Goal: Task Accomplishment & Management: Manage account settings

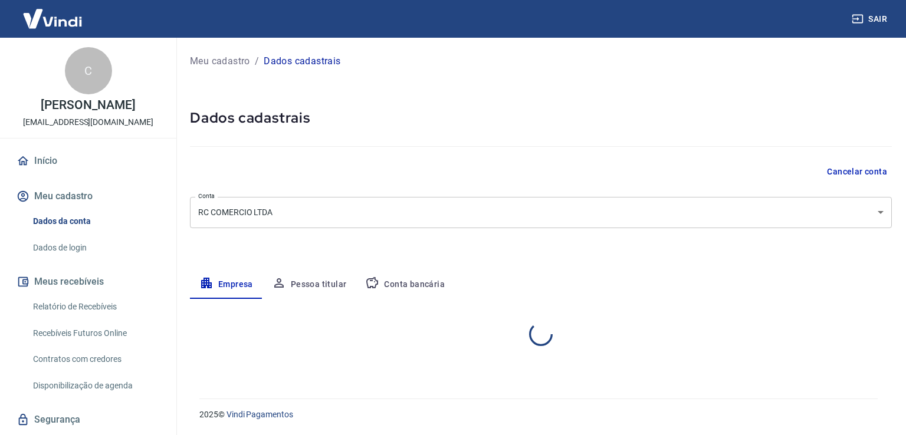
select select "SP"
select select "business"
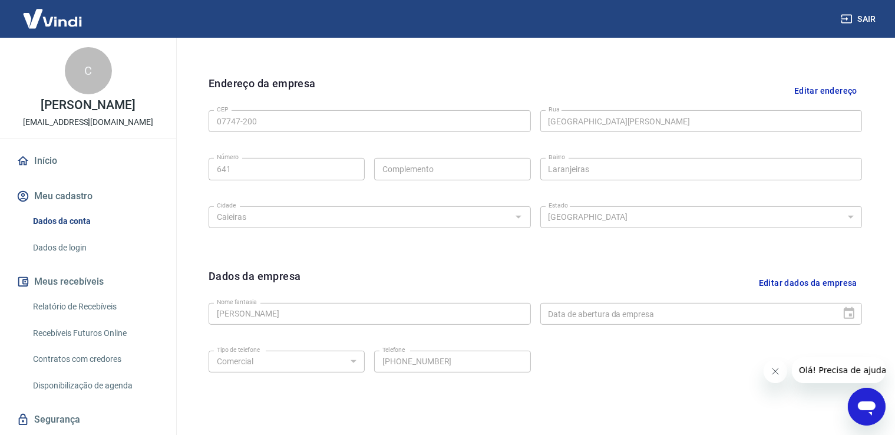
scroll to position [413, 0]
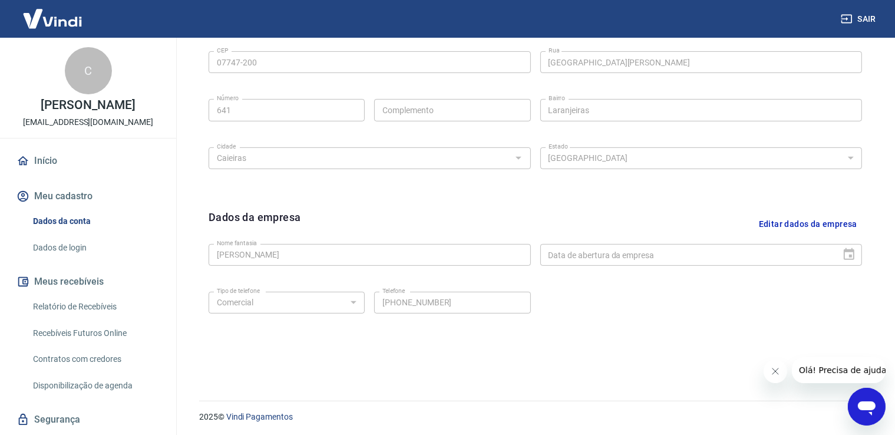
click at [813, 225] on button "Editar dados da empresa" at bounding box center [809, 224] width 108 height 30
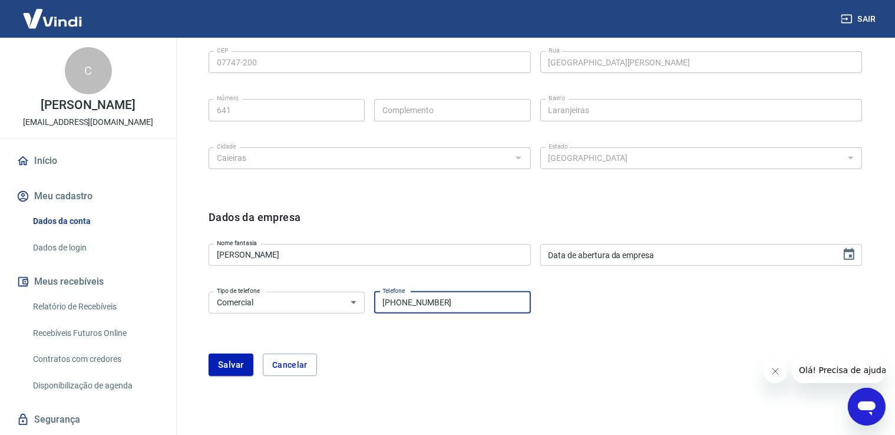
drag, startPoint x: 453, startPoint y: 305, endPoint x: 400, endPoint y: 307, distance: 53.1
click at [400, 307] on input "(11) 98258-1800" at bounding box center [452, 303] width 156 height 22
type input "[PHONE_NUMBER]"
click at [223, 363] on button "Salvar" at bounding box center [231, 365] width 45 height 22
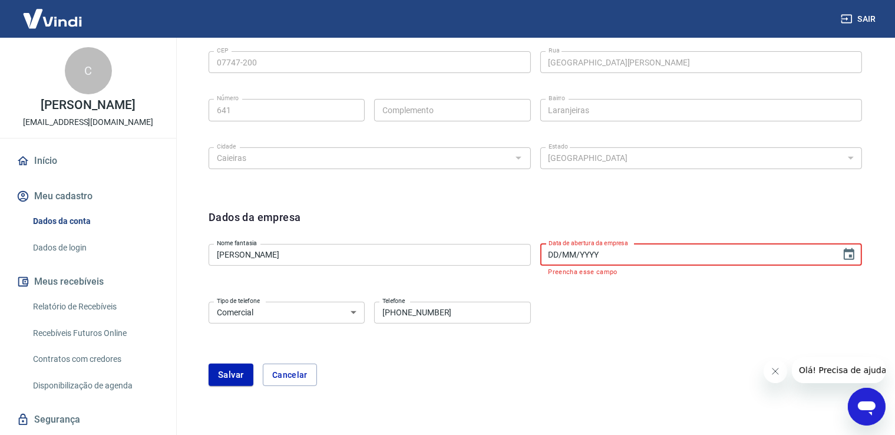
click at [646, 259] on input "DD/MM/YYYY" at bounding box center [687, 255] width 293 height 22
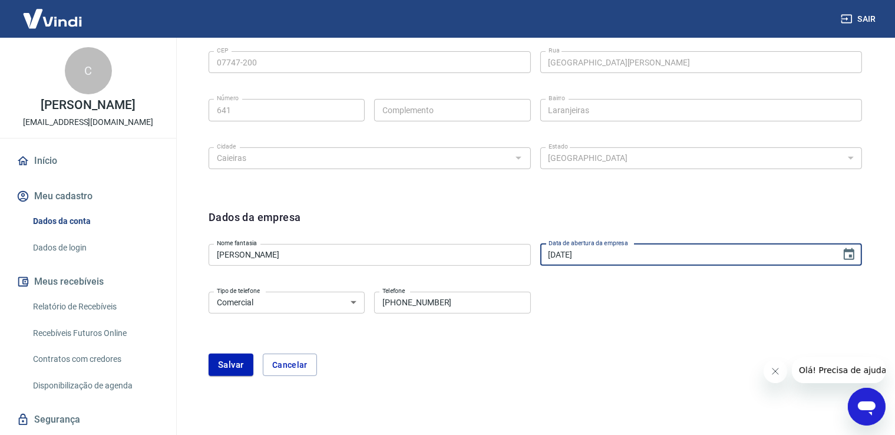
type input "[DATE]"
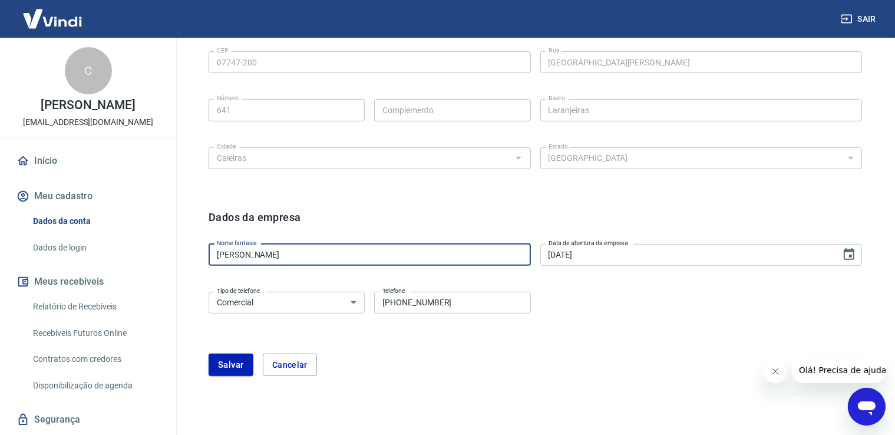
click at [314, 259] on input "RAPHAEL CHAMMAH" at bounding box center [370, 255] width 322 height 22
drag, startPoint x: 308, startPoint y: 254, endPoint x: 183, endPoint y: 262, distance: 125.8
click at [183, 262] on div "Meu cadastro / Dados cadastrais Dados cadastrais Cancelar conta Conta RC COMERC…" at bounding box center [536, 24] width 720 height 798
type input "[PERSON_NAME]"
click at [229, 366] on button "Salvar" at bounding box center [231, 365] width 45 height 22
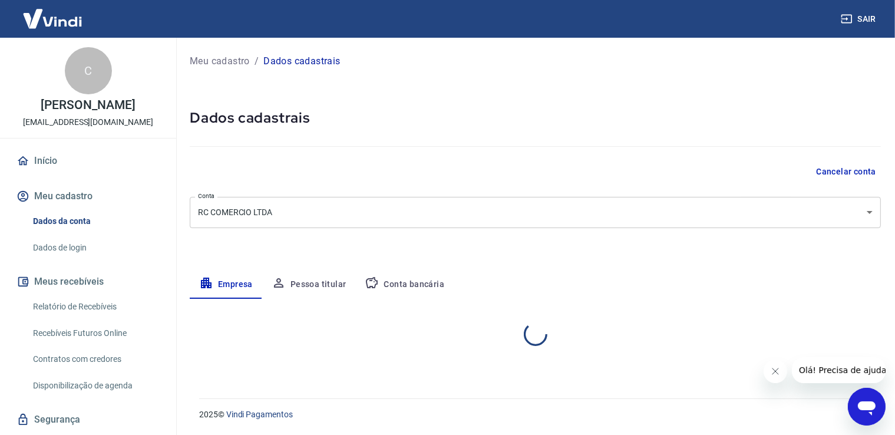
scroll to position [0, 0]
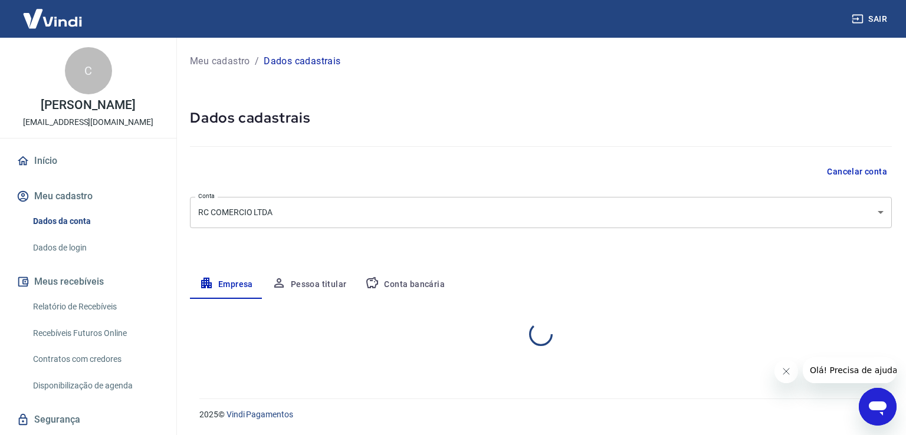
select select "SP"
select select "business"
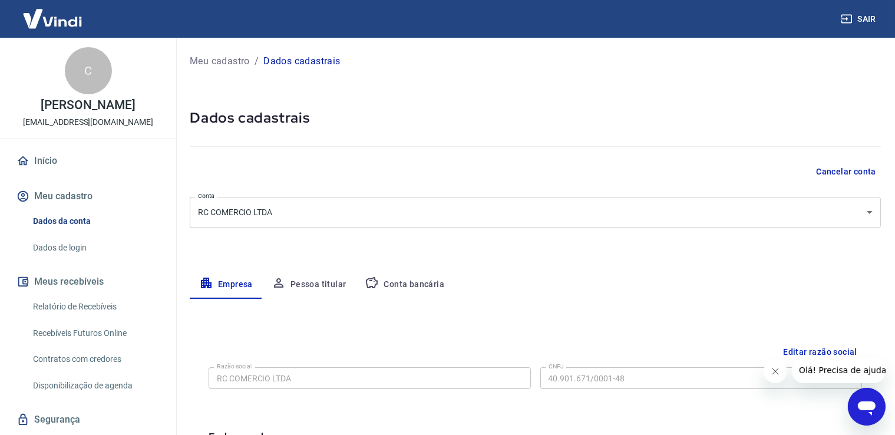
click at [324, 280] on button "Pessoa titular" at bounding box center [309, 285] width 94 height 28
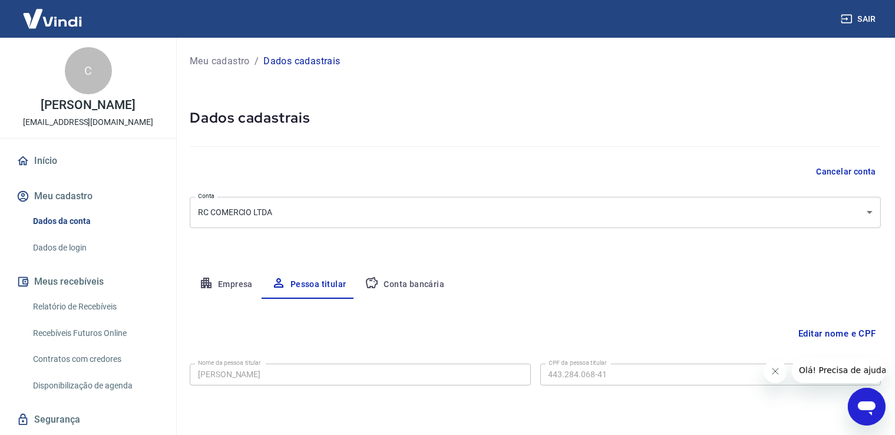
scroll to position [36, 0]
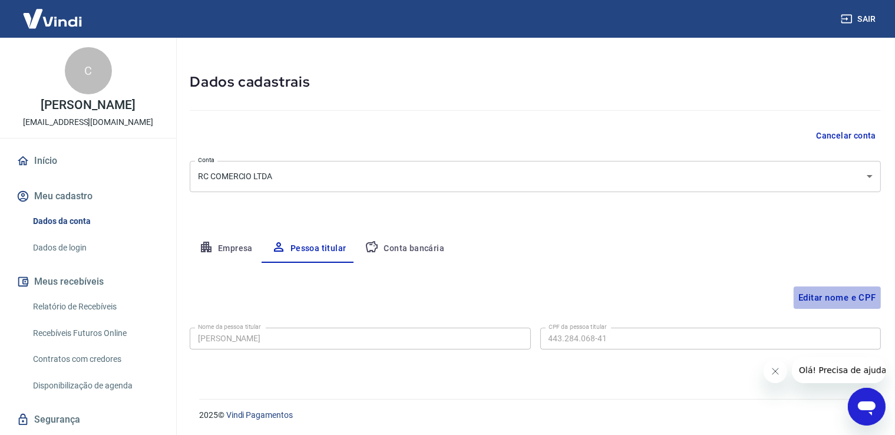
click at [829, 298] on button "Editar nome e CPF" at bounding box center [837, 298] width 87 height 22
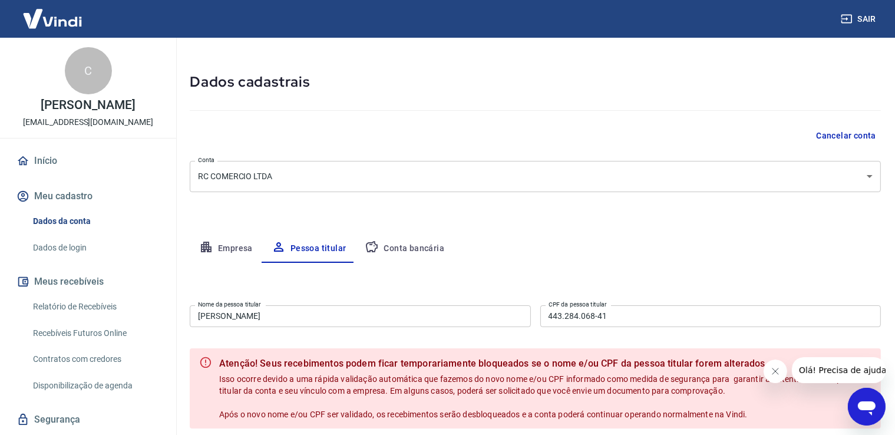
scroll to position [144, 0]
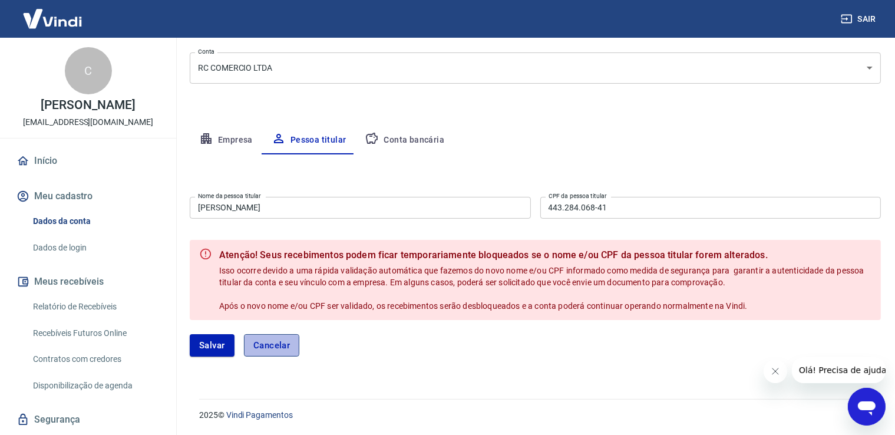
click at [264, 350] on button "Cancelar" at bounding box center [272, 345] width 56 height 22
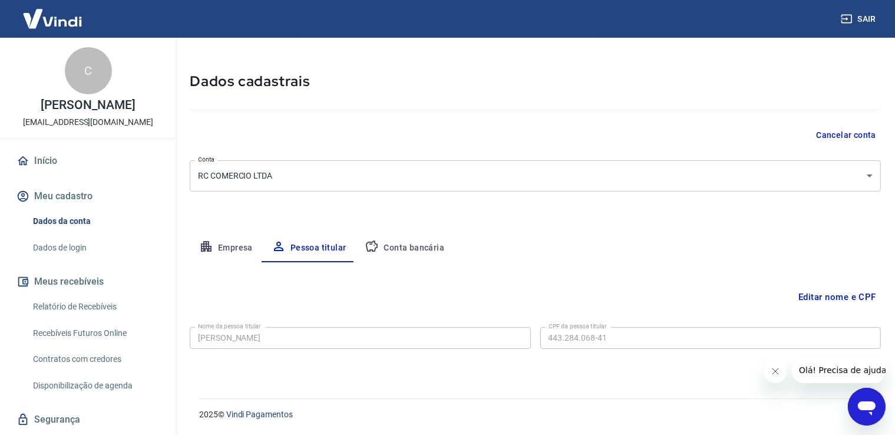
scroll to position [36, 0]
click at [415, 244] on button "Conta bancária" at bounding box center [404, 249] width 98 height 28
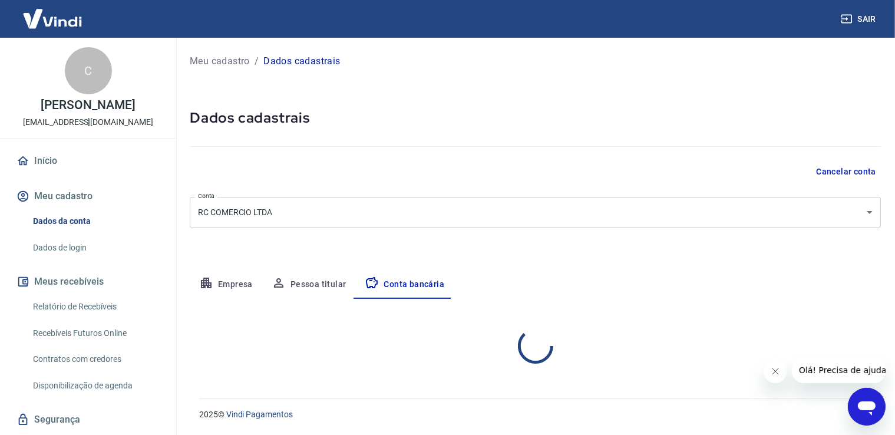
scroll to position [0, 0]
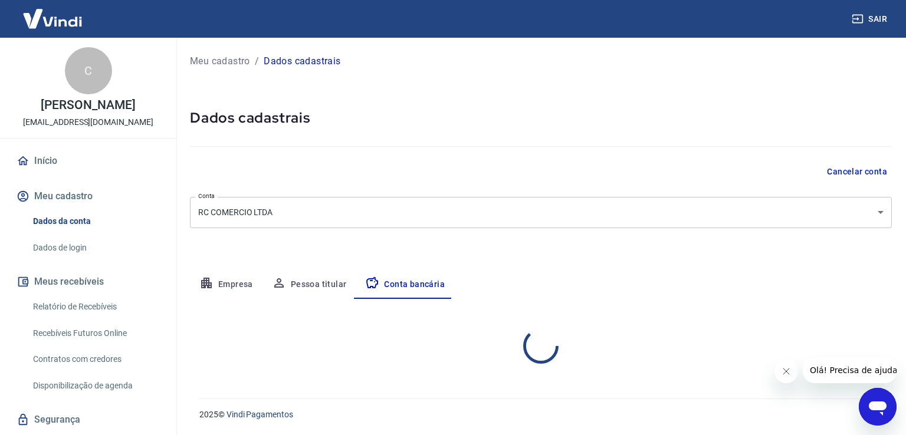
select select "1"
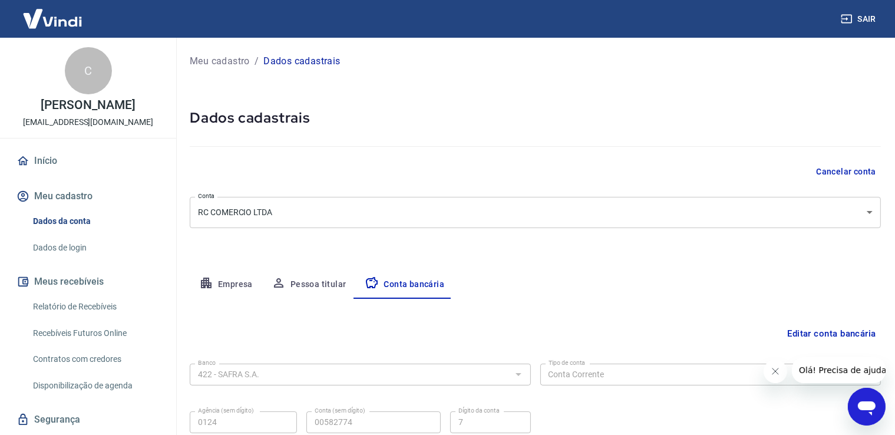
click at [217, 289] on button "Empresa" at bounding box center [226, 285] width 73 height 28
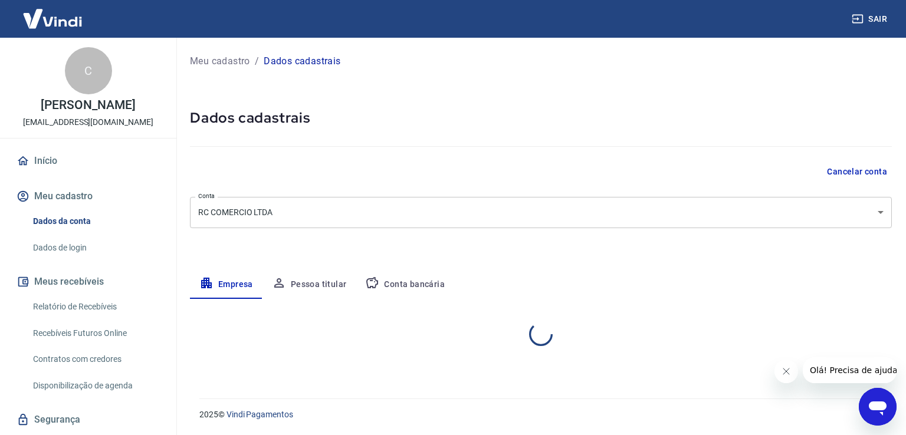
select select "SP"
select select "business"
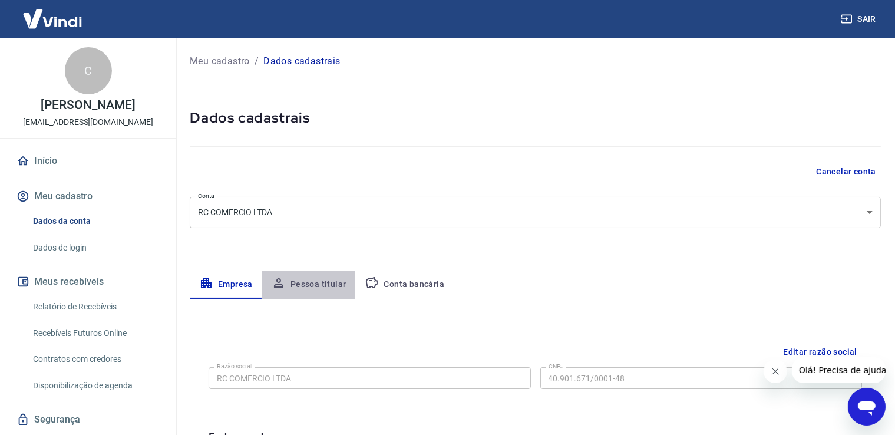
click at [324, 282] on button "Pessoa titular" at bounding box center [309, 285] width 94 height 28
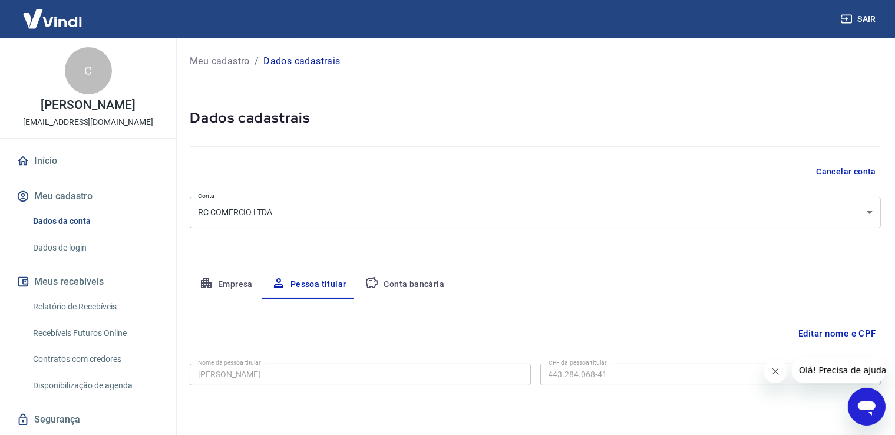
scroll to position [36, 0]
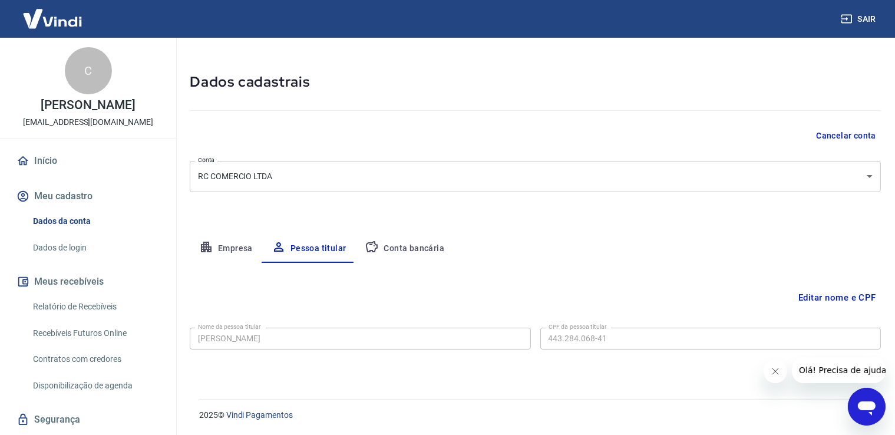
click at [849, 297] on button "Editar nome e CPF" at bounding box center [837, 298] width 87 height 22
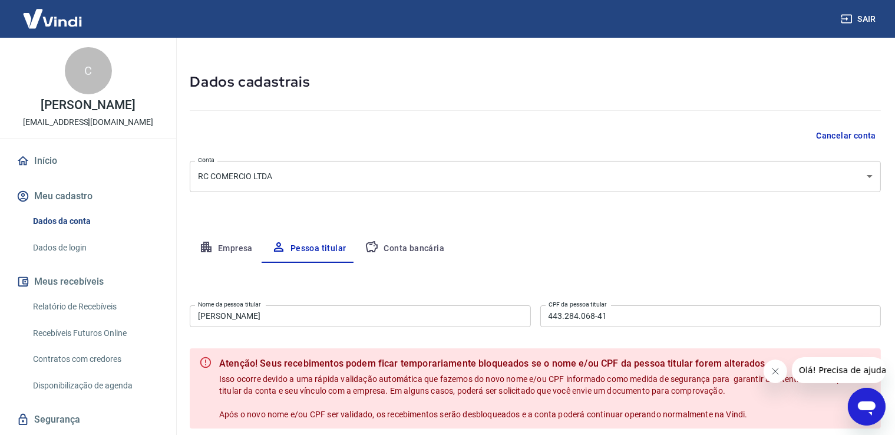
scroll to position [95, 0]
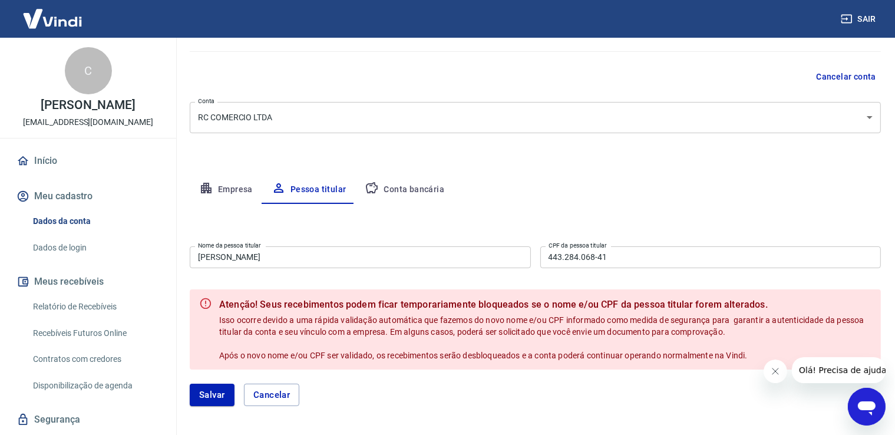
click at [844, 78] on button "Cancelar conta" at bounding box center [847, 77] width 70 height 22
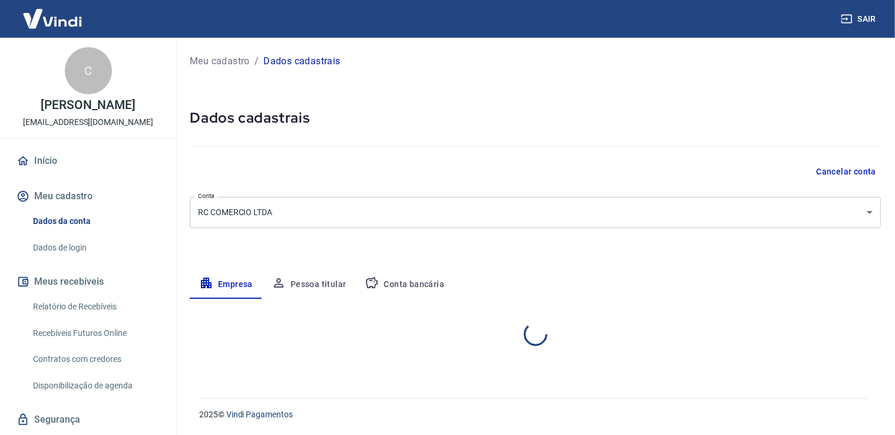
select select "SP"
select select "business"
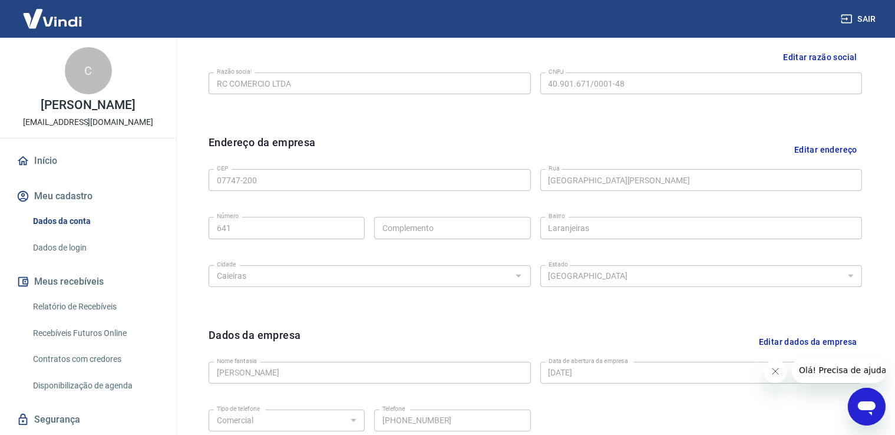
scroll to position [413, 0]
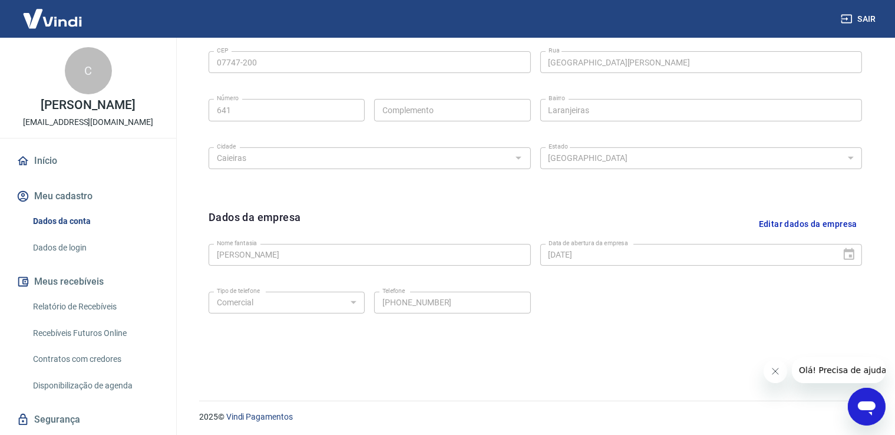
click at [785, 224] on button "Editar dados da empresa" at bounding box center [809, 224] width 108 height 30
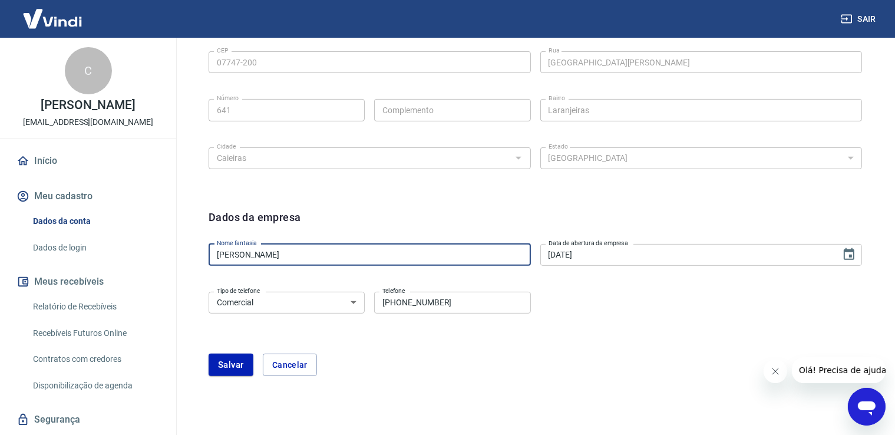
drag, startPoint x: 375, startPoint y: 260, endPoint x: 163, endPoint y: 268, distance: 211.8
type input "Raphy"
click at [229, 367] on button "Salvar" at bounding box center [231, 365] width 45 height 22
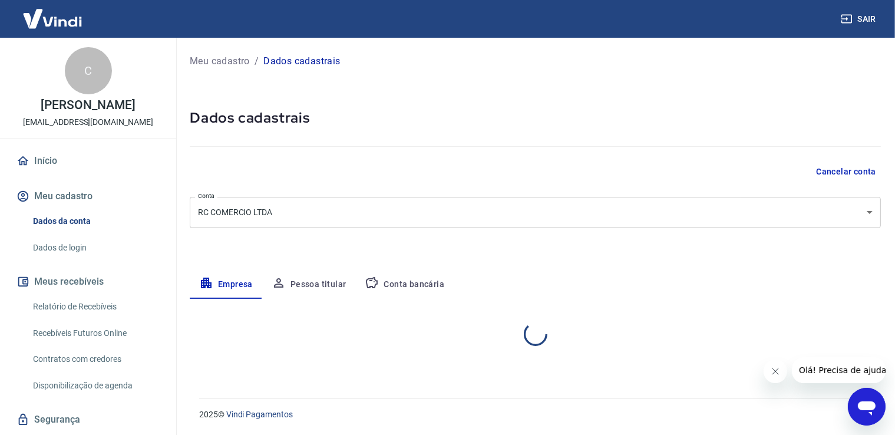
scroll to position [0, 0]
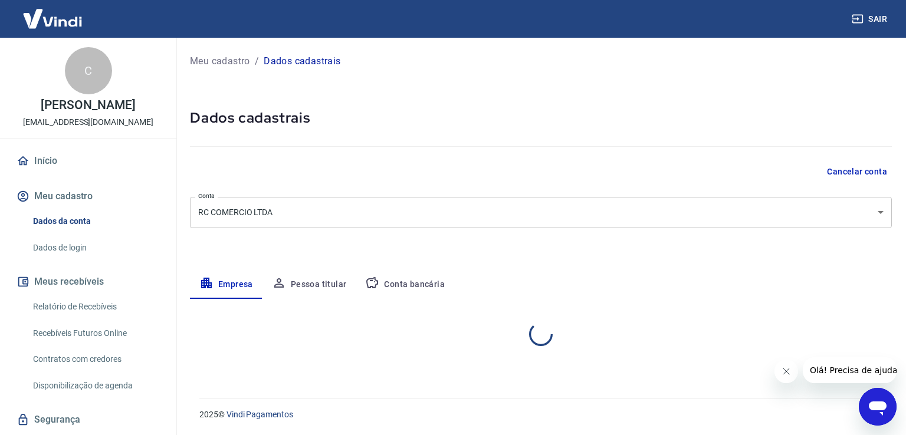
select select "SP"
select select "business"
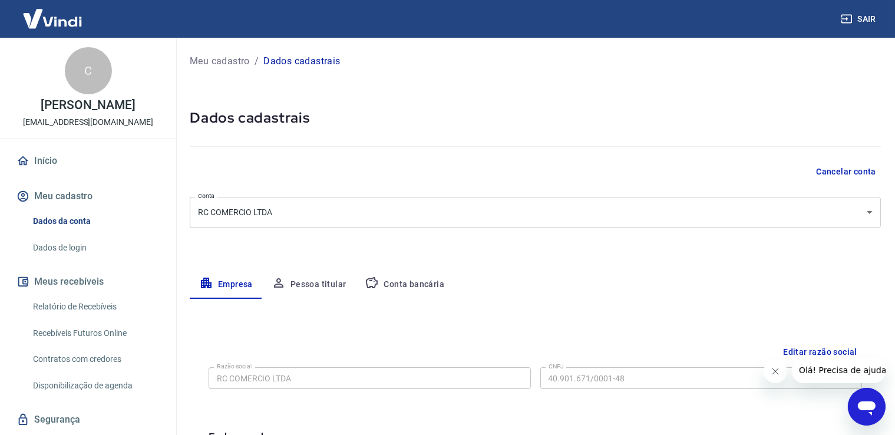
click at [59, 248] on link "Dados de login" at bounding box center [95, 248] width 134 height 24
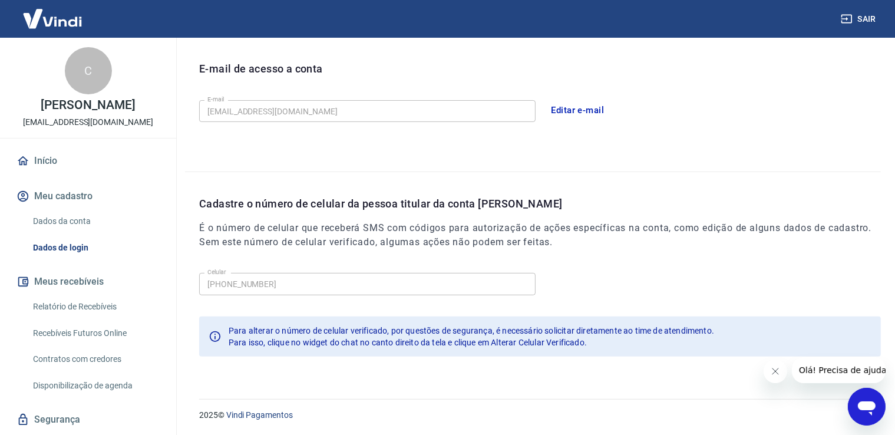
scroll to position [261, 0]
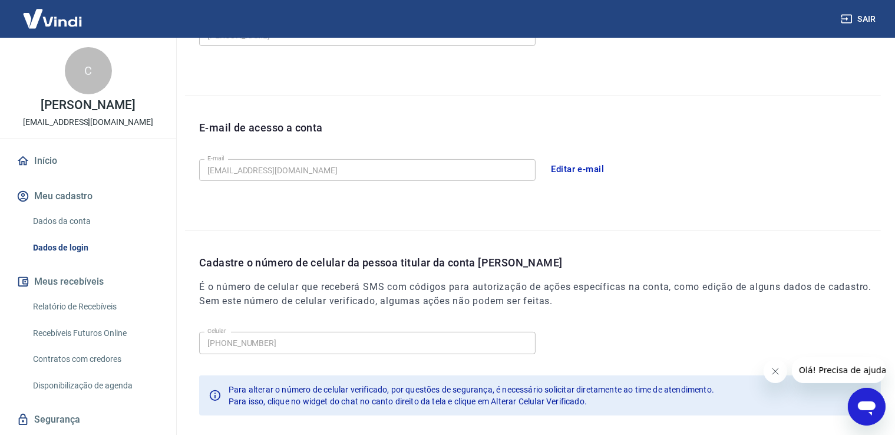
click at [860, 404] on icon "Abrir janela de mensagens" at bounding box center [867, 408] width 18 height 14
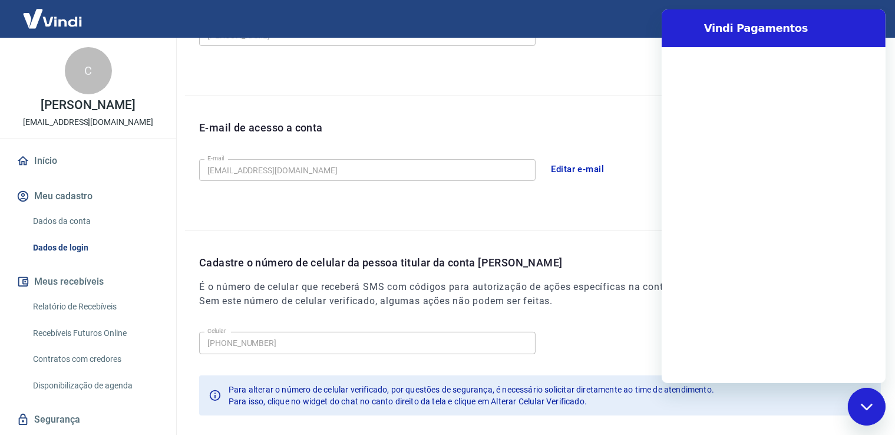
scroll to position [0, 0]
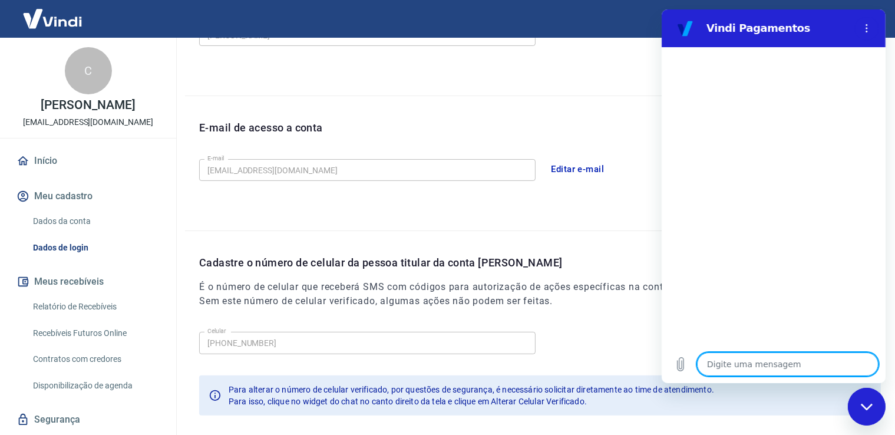
type textarea "a"
type textarea "x"
type textarea "al"
type textarea "x"
type textarea "alt"
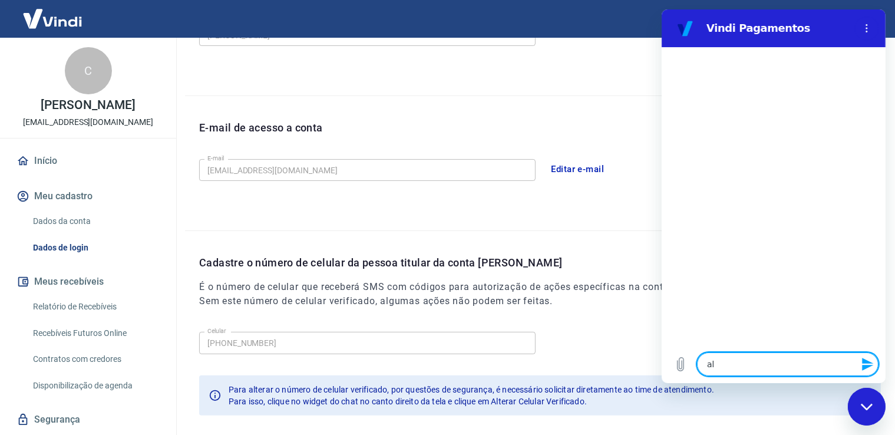
type textarea "x"
type textarea "alte"
type textarea "x"
type textarea "alter"
type textarea "x"
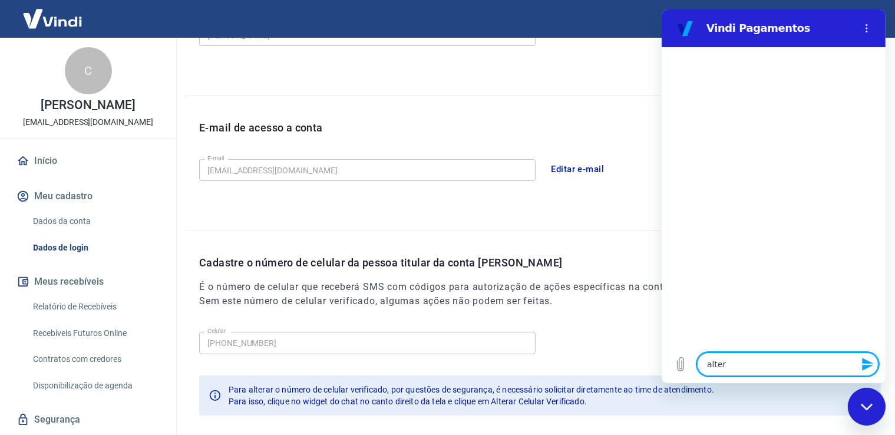
type textarea "altera"
type textarea "x"
type textarea "alterar"
type textarea "x"
type textarea "alterar"
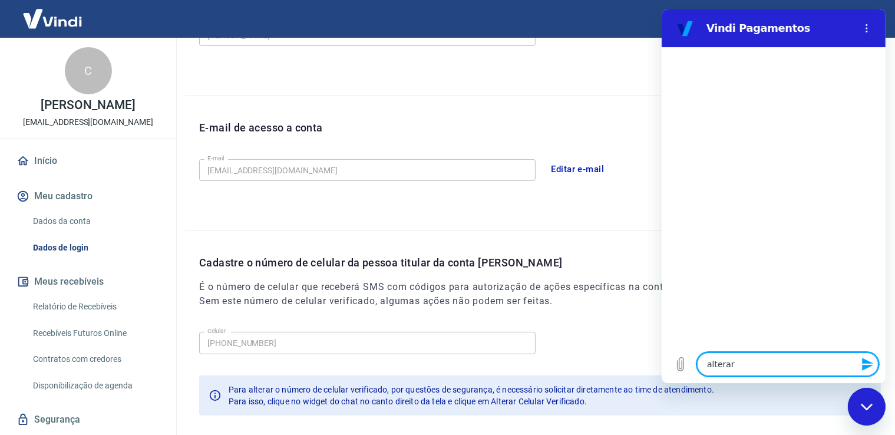
type textarea "x"
type textarea "alterar c"
type textarea "x"
type textarea "alterar ce"
type textarea "x"
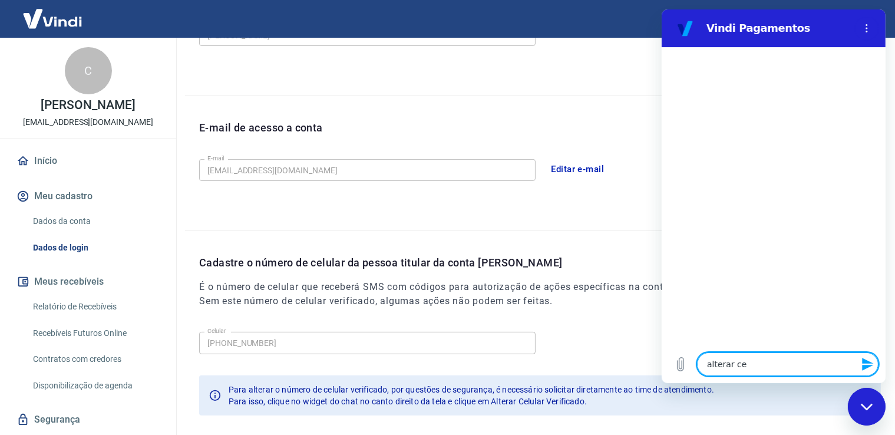
type textarea "alterar cel"
type textarea "x"
type textarea "alterar celu"
type textarea "x"
type textarea "alterar celul"
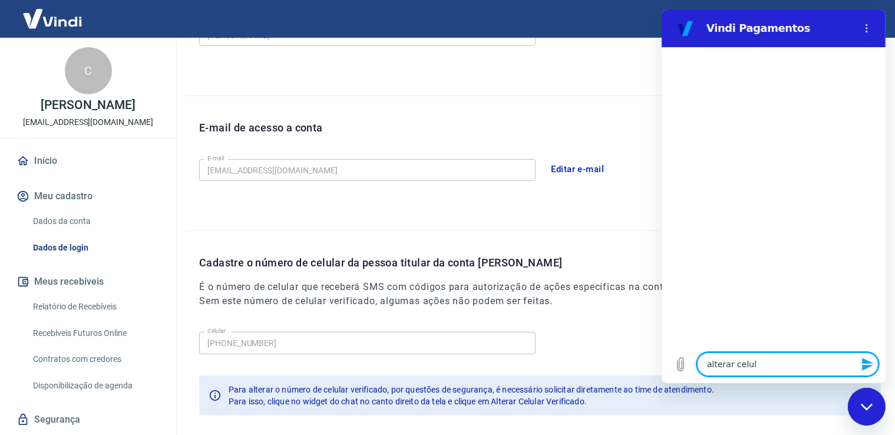
type textarea "x"
type textarea "alterar celula"
type textarea "x"
type textarea "alterar celular"
type textarea "x"
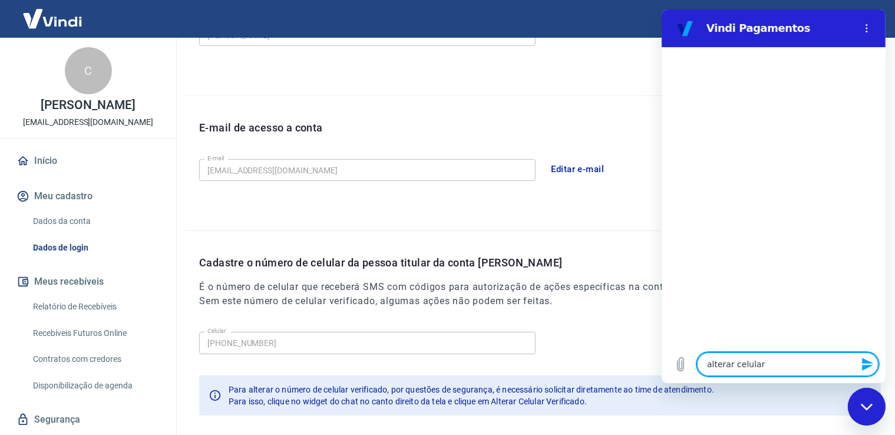
type textarea "alterar celular"
type textarea "x"
type textarea "alterar celular v"
type textarea "x"
type textarea "alterar celular ve"
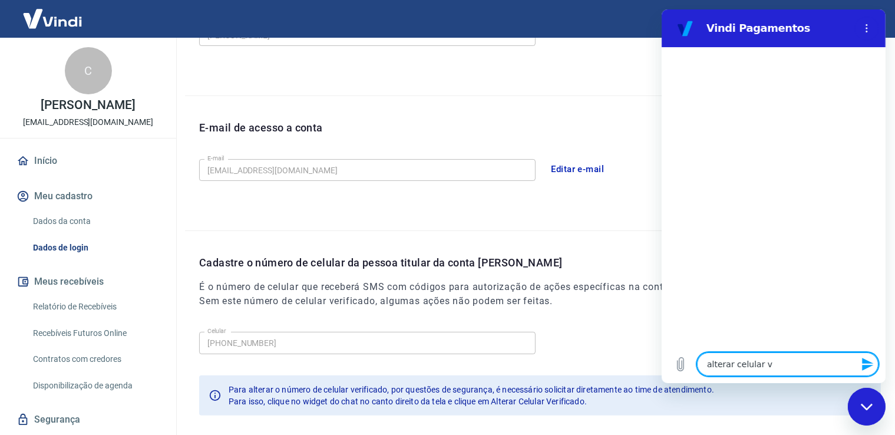
type textarea "x"
type textarea "alterar celular ver"
type textarea "x"
type textarea "alterar celular veri"
type textarea "x"
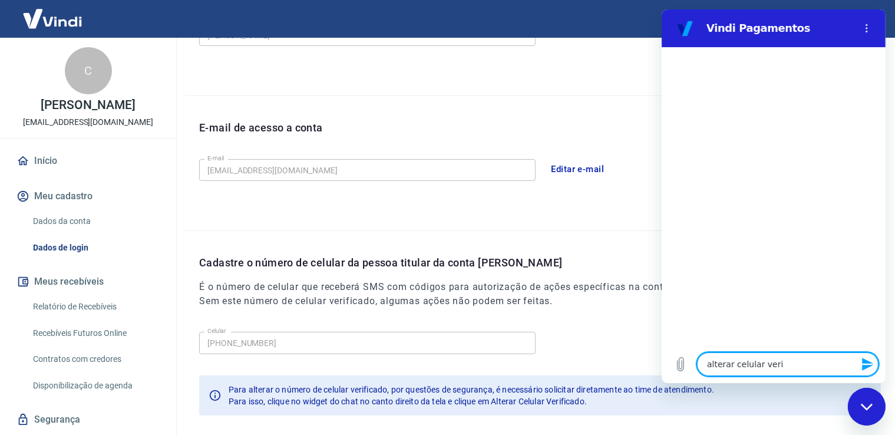
type textarea "alterar celular verif"
type textarea "x"
type textarea "alterar celular verifi"
type textarea "x"
type textarea "alterar celular verific"
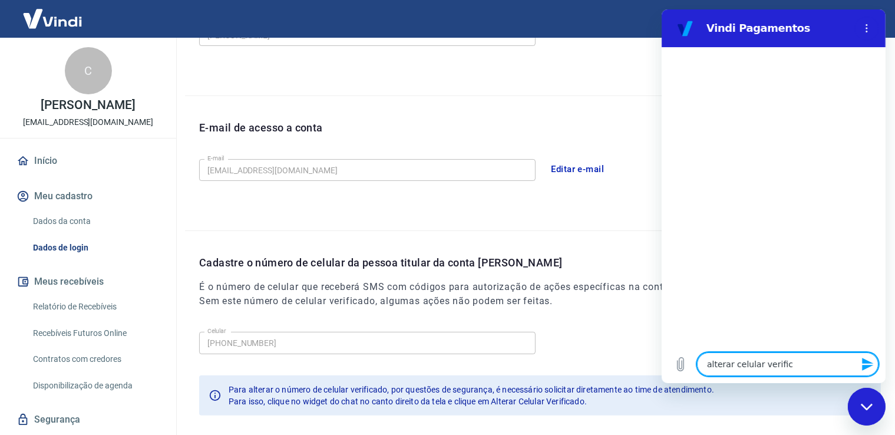
type textarea "x"
type textarea "alterar celular verifica"
type textarea "x"
type textarea "alterar celular verificad"
type textarea "x"
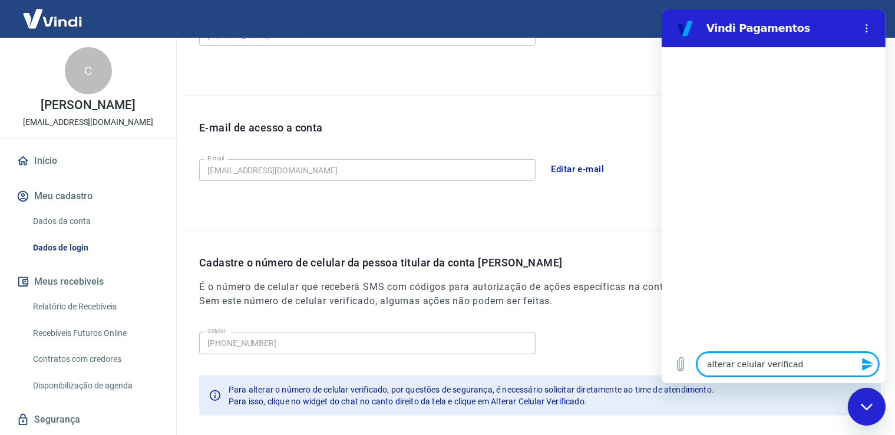
type textarea "alterar celular verificado"
type textarea "x"
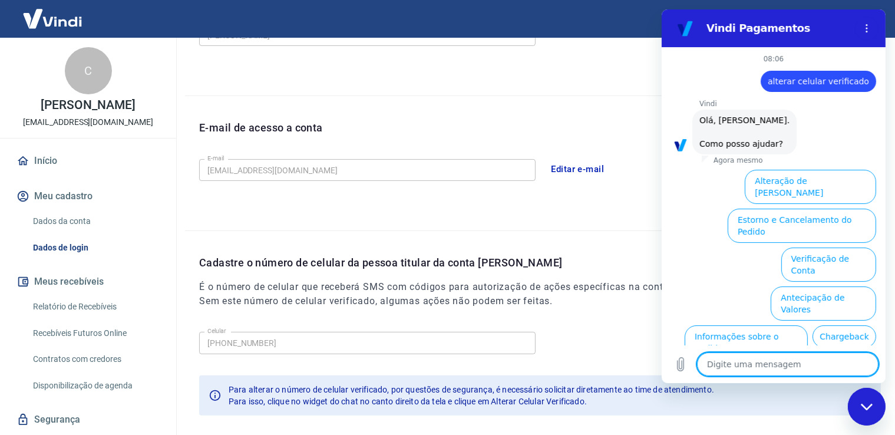
scroll to position [64, 0]
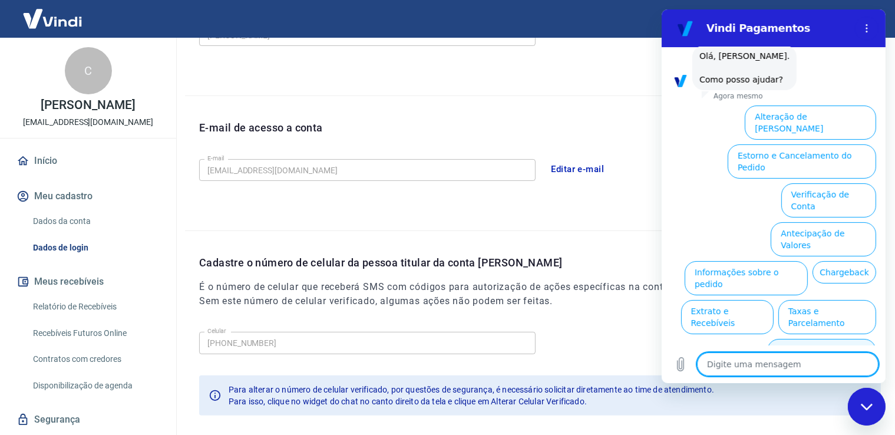
click at [808, 339] on button "Alterar celular verificado" at bounding box center [821, 356] width 109 height 34
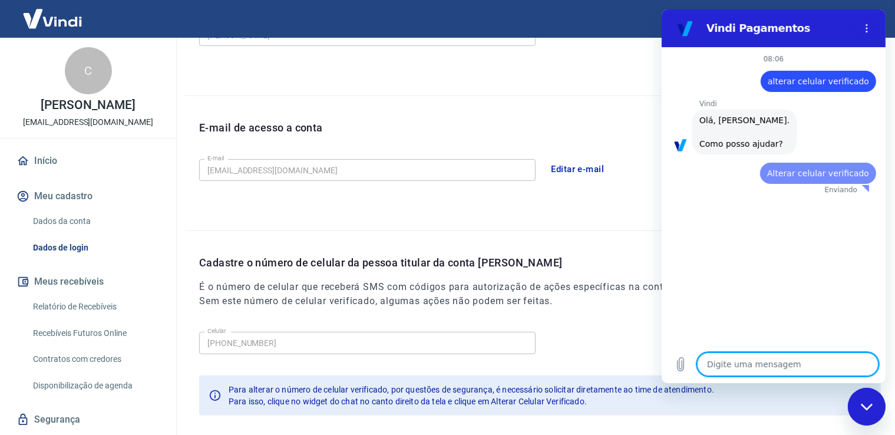
scroll to position [0, 0]
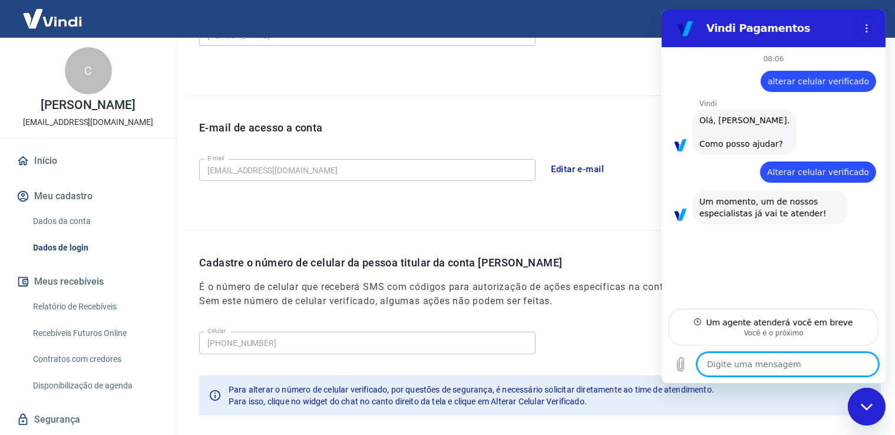
type textarea "x"
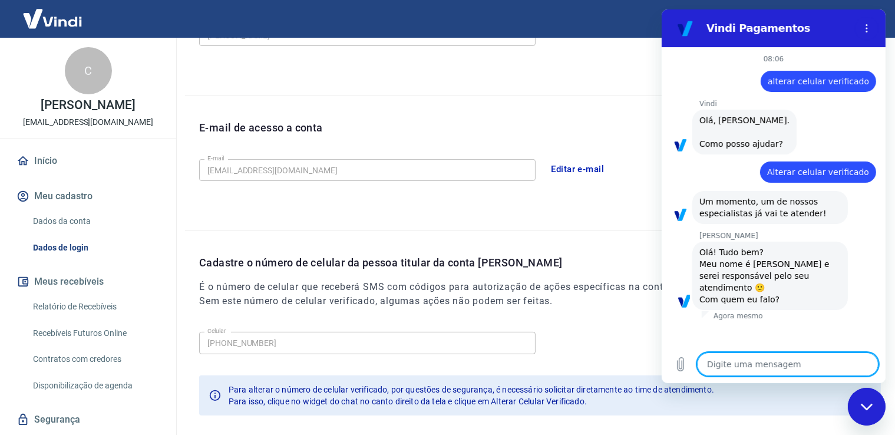
type textarea "B"
type textarea "x"
type textarea "Bo"
type textarea "x"
type textarea "Bom"
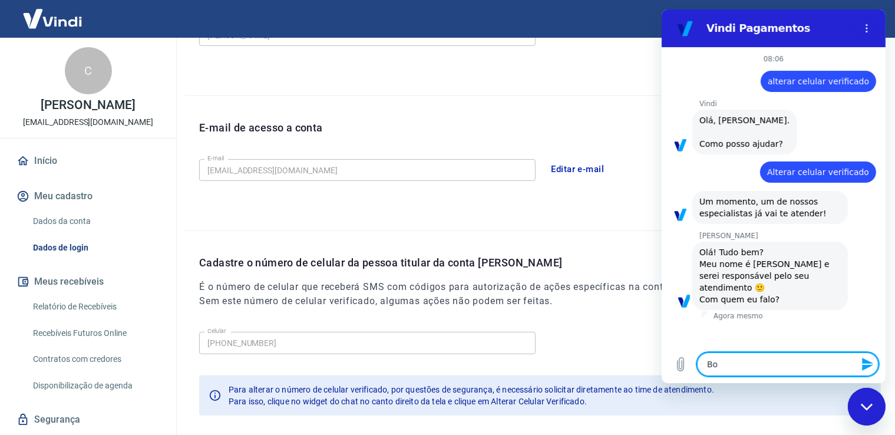
type textarea "x"
type textarea "Bom"
type textarea "x"
type textarea "Bom d"
type textarea "x"
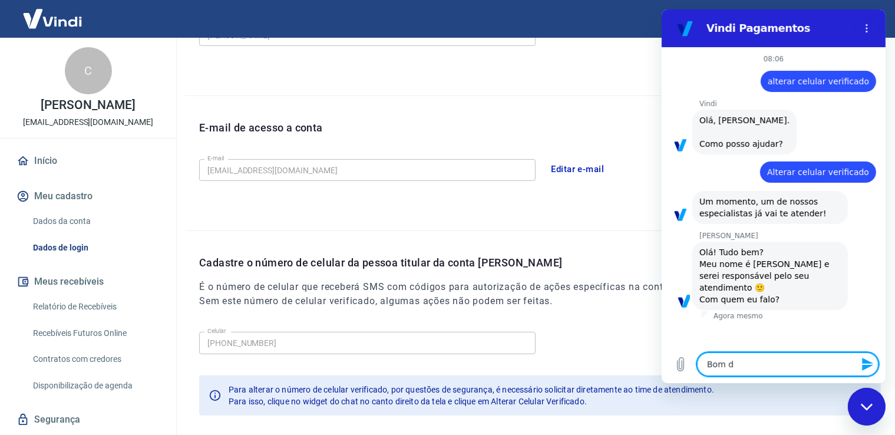
type textarea "Bom di"
type textarea "x"
type textarea "Bom dia"
type textarea "x"
type textarea "Bom dia,"
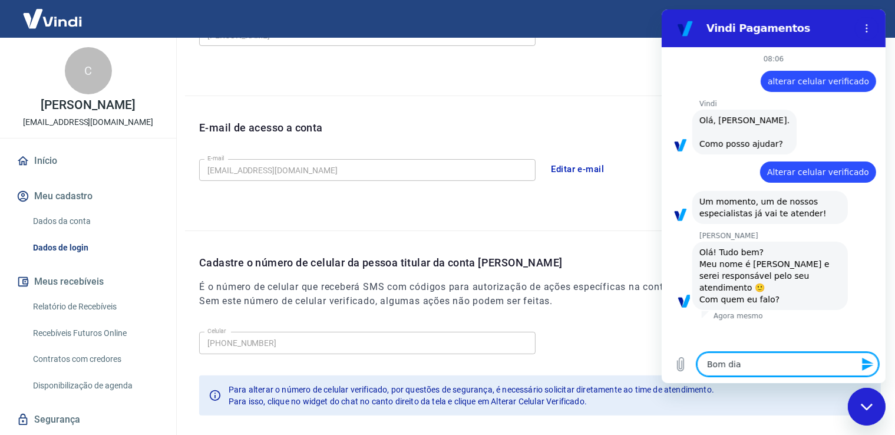
type textarea "x"
type textarea "Bom dia,"
type textarea "x"
type textarea "Bom dia, M"
type textarea "x"
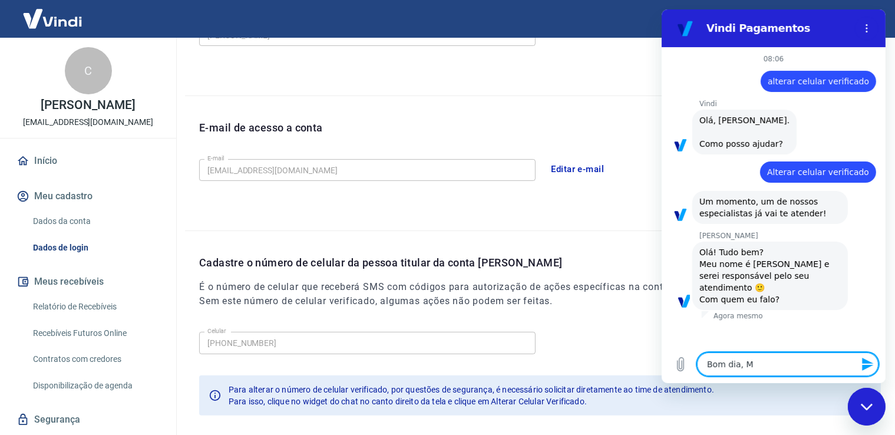
type textarea "Bom dia, Ma"
type textarea "x"
type textarea "Bom dia, May"
type textarea "x"
type textarea "Bom dia, [PERSON_NAME]"
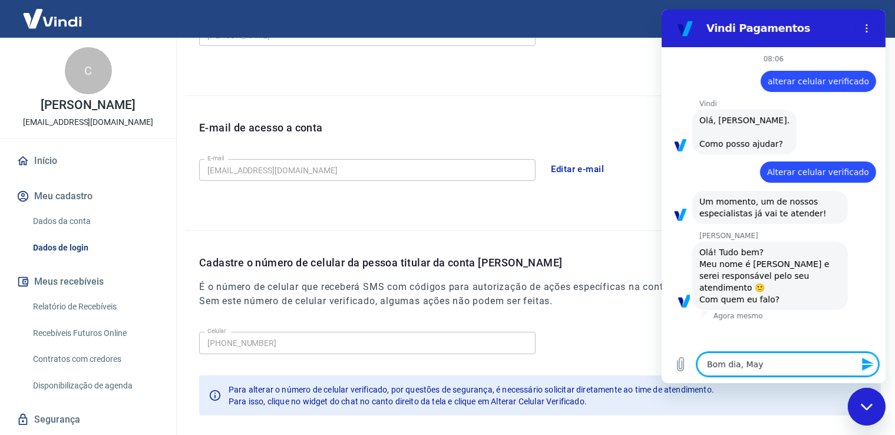
type textarea "x"
type textarea "Bom dia, [PERSON_NAME]"
type textarea "x"
type textarea "Bom dia, [GEOGRAPHIC_DATA]"
type textarea "x"
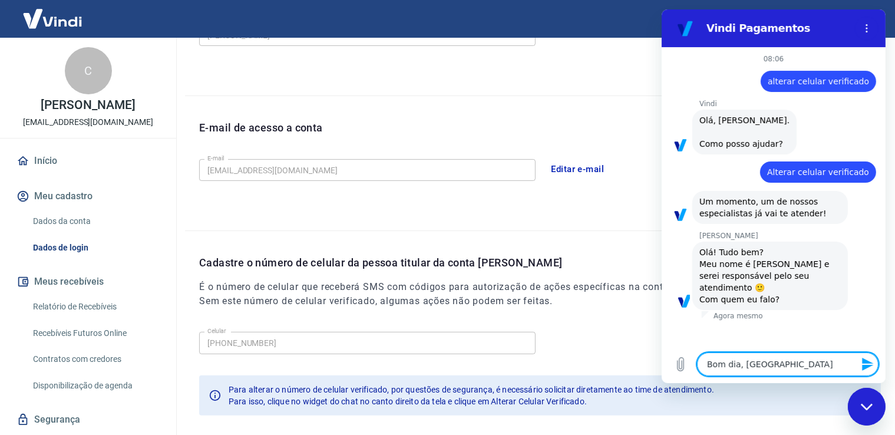
type textarea "Bom dia, [PERSON_NAME]!"
type textarea "x"
type textarea "Bom dia, [PERSON_NAME]!"
type textarea "x"
type textarea "Bom dia, [PERSON_NAME]! S"
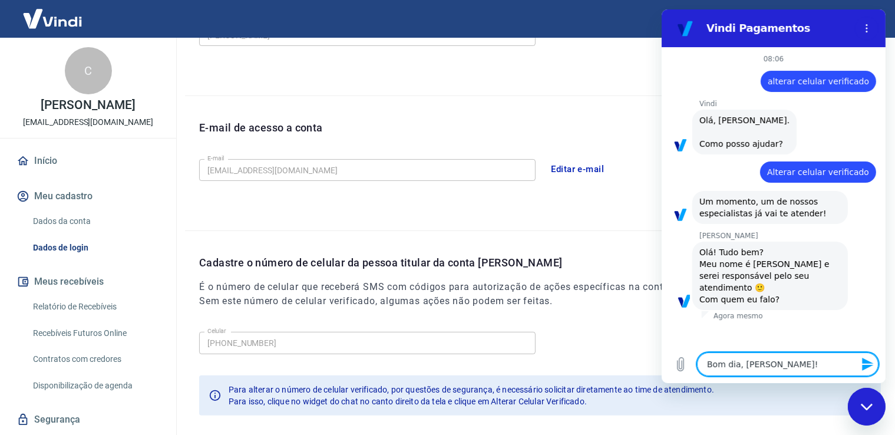
type textarea "x"
type textarea "Bom dia, [PERSON_NAME]! So"
type textarea "x"
type textarea "Bom dia, [PERSON_NAME]! Sou"
type textarea "x"
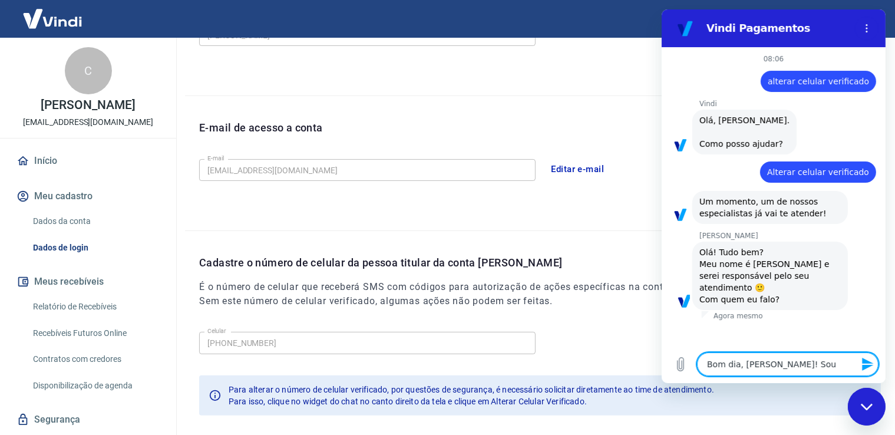
type textarea "Bom dia, [PERSON_NAME]! Sou"
type textarea "x"
type textarea "Bom dia, [PERSON_NAME]! Sou a"
type textarea "x"
type textarea "Bom dia, [PERSON_NAME]! Sou"
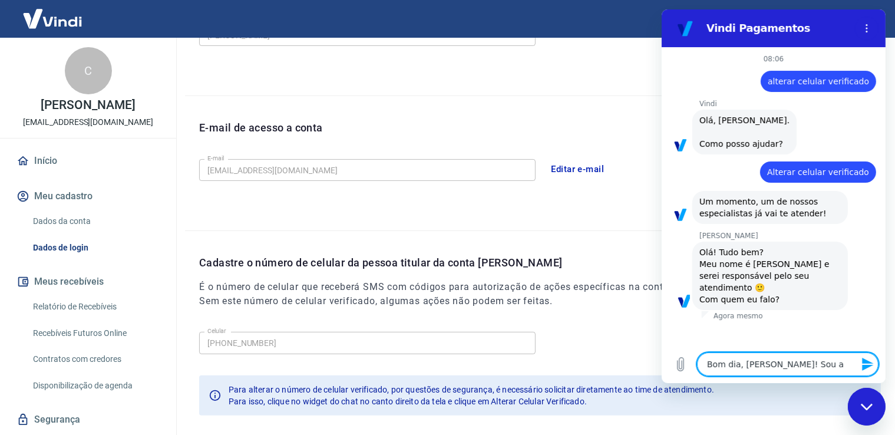
type textarea "x"
type textarea "Bom dia, [PERSON_NAME]! Sou a"
type textarea "x"
type textarea "Bom dia, [PERSON_NAME]! Sou a"
type textarea "x"
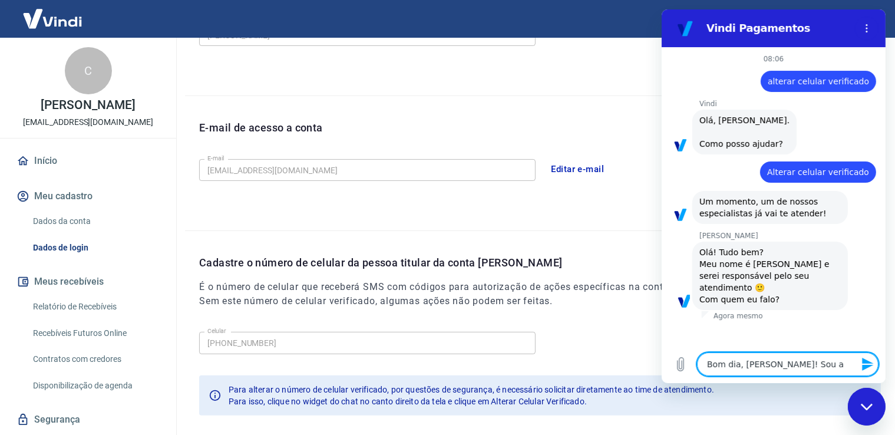
type textarea "Bom dia, [PERSON_NAME]! Sou a C"
type textarea "x"
type textarea "Bom dia, [PERSON_NAME]! Sou a"
type textarea "x"
type textarea "Bom dia, [PERSON_NAME]! Sou a"
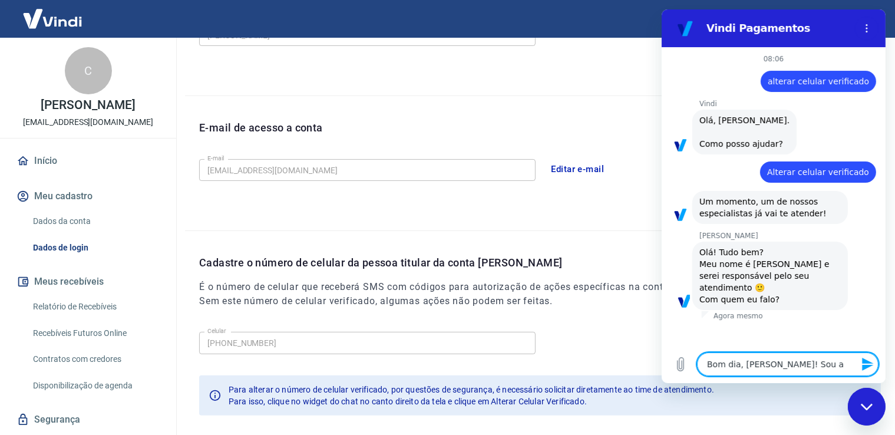
type textarea "x"
type textarea "Bom dia, [PERSON_NAME]! Sou"
type textarea "x"
type textarea "Bom dia, [PERSON_NAME]! Sou o"
type textarea "x"
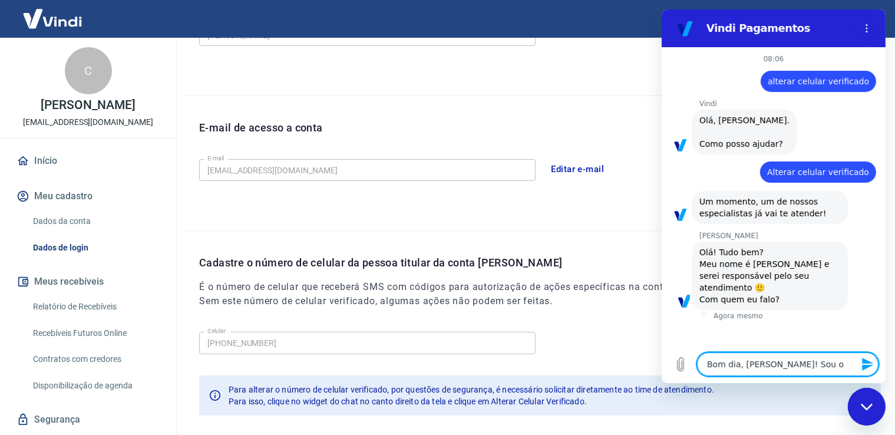
type textarea "Bom dia, [PERSON_NAME]! Sou o"
type textarea "x"
type textarea "Bom dia, [PERSON_NAME]! Sou o R"
type textarea "x"
type textarea "Bom dia, [PERSON_NAME]! Sou o Ra"
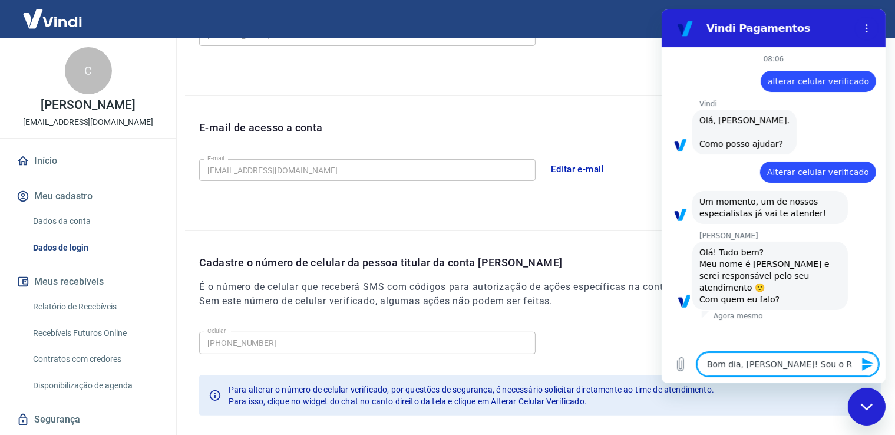
type textarea "x"
type textarea "Bom dia, [PERSON_NAME]! Sou o Rap"
type textarea "x"
type textarea "Bom dia, [PERSON_NAME]! Sou o Raph"
type textarea "x"
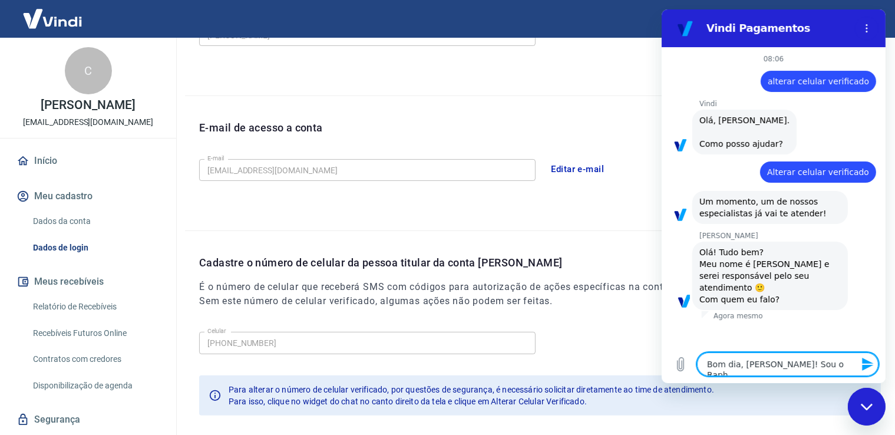
type textarea "Bom dia, [PERSON_NAME]! Sou o Rapha"
type textarea "x"
type textarea "Bom dia, [PERSON_NAME]! Sou o Raphae"
type textarea "x"
type textarea "Bom dia, [PERSON_NAME]! Sou o Raphael"
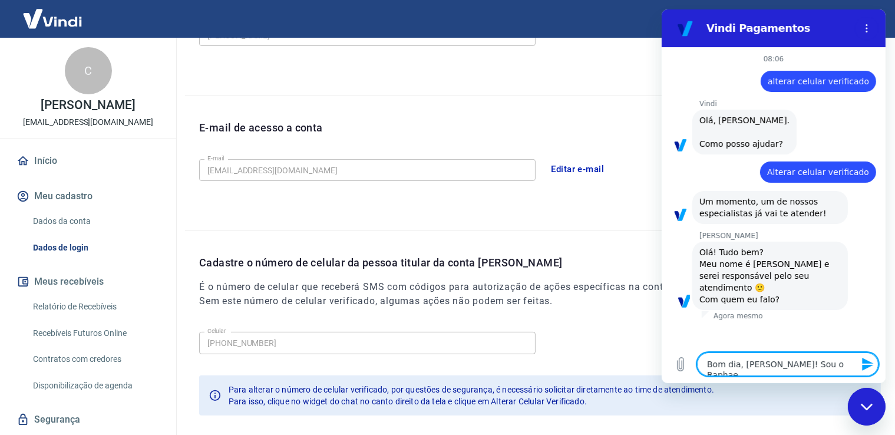
type textarea "x"
type textarea "Bom dia, [PERSON_NAME]! Sou o Raphael"
type textarea "x"
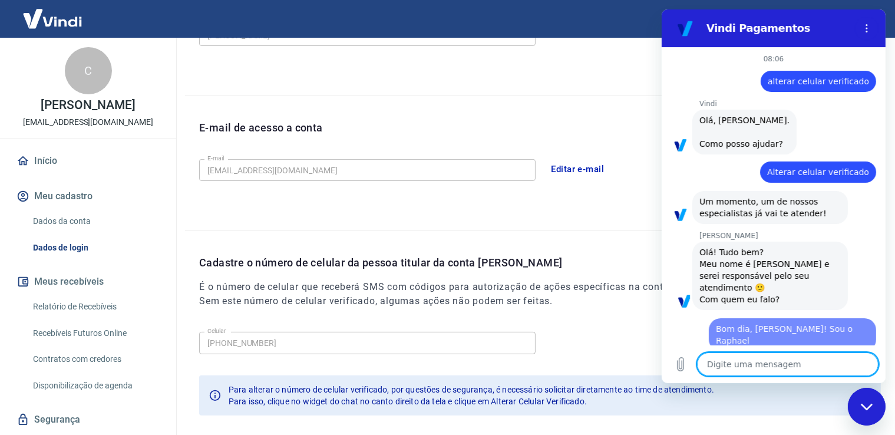
type textarea "x"
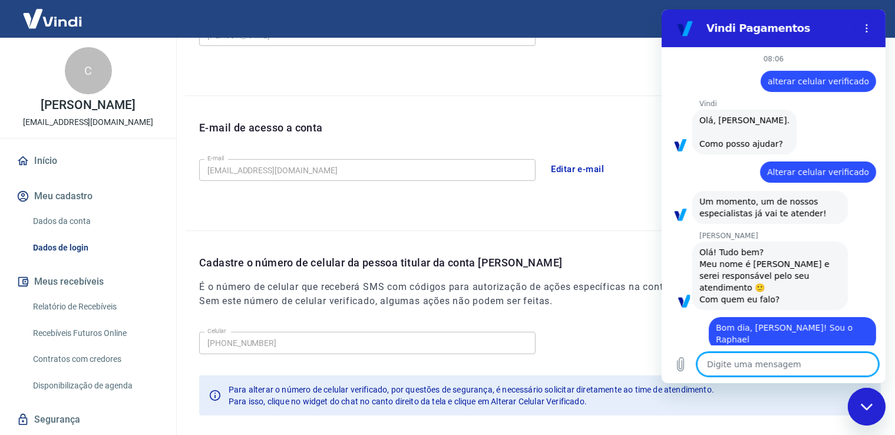
type textarea "p"
type textarea "x"
type textarea "pr"
type textarea "x"
type textarea "pre"
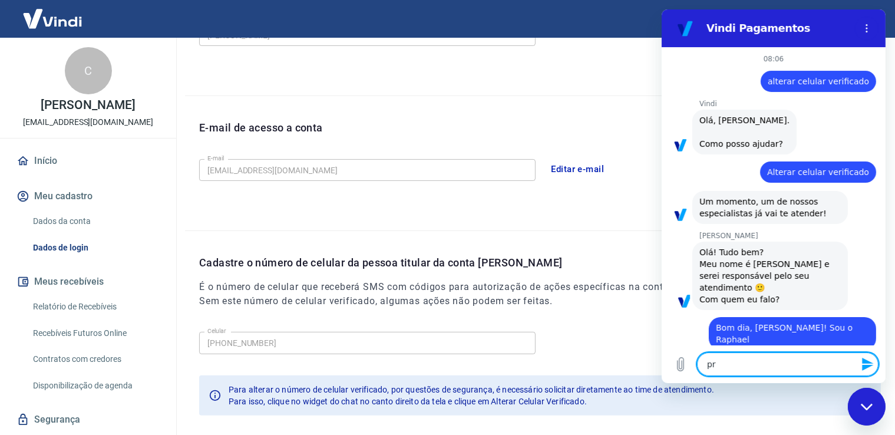
type textarea "x"
type textarea "prec"
type textarea "x"
type textarea "preci"
type textarea "x"
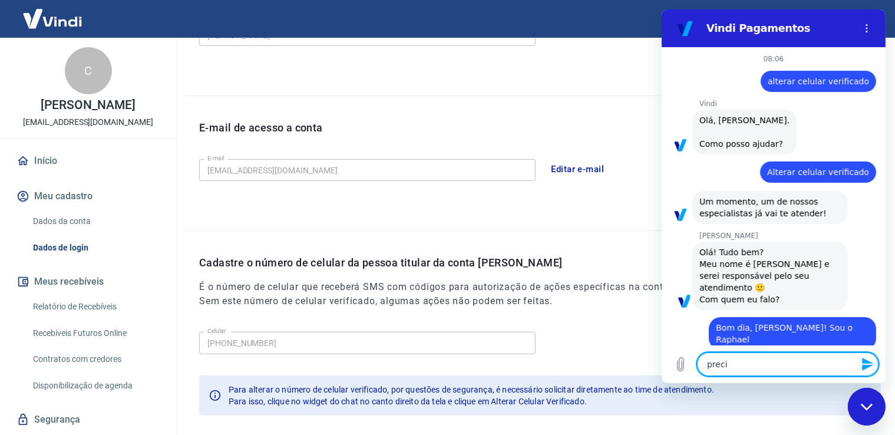
type textarea "precis"
type textarea "x"
type textarea "preciso"
type textarea "x"
type textarea "preciso"
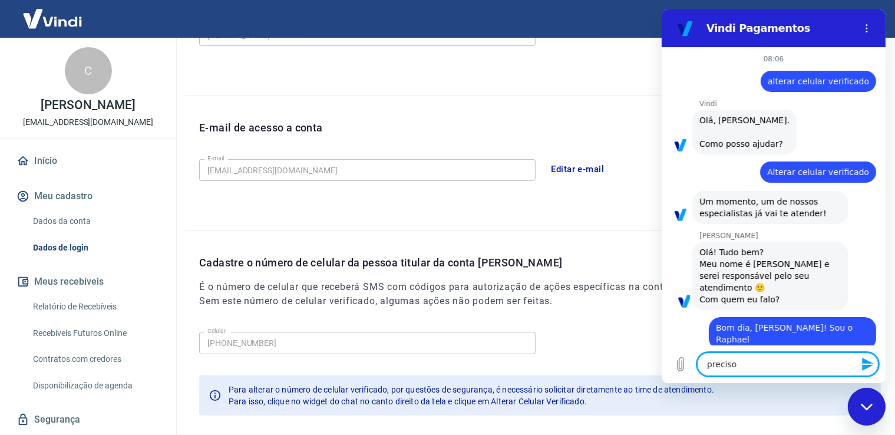
type textarea "x"
type textarea "preciso a"
type textarea "x"
type textarea "preciso al"
type textarea "x"
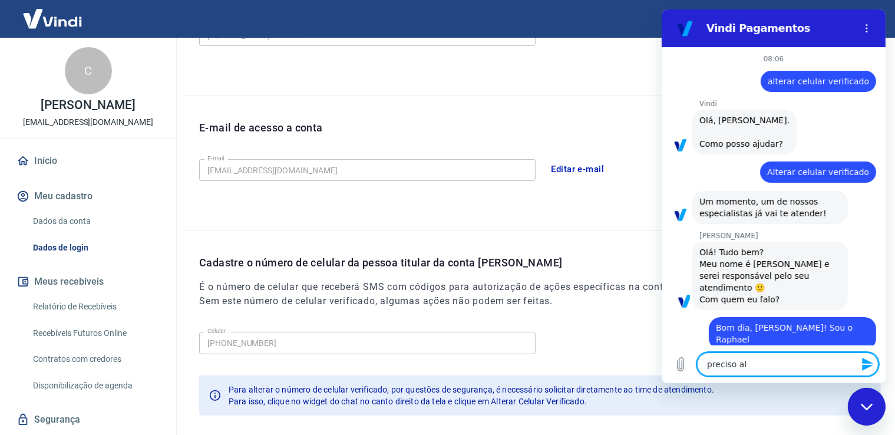
type textarea "preciso alt"
type textarea "x"
type textarea "preciso alte"
type textarea "x"
type textarea "preciso alter"
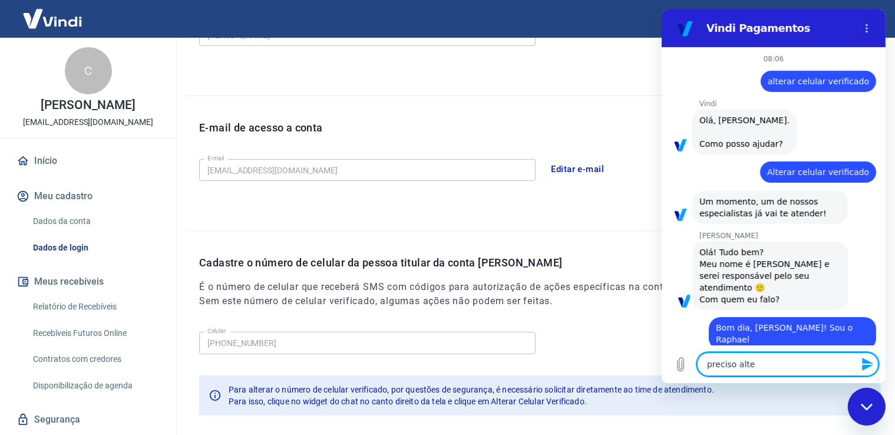
type textarea "x"
type textarea "preciso altera"
type textarea "x"
type textarea "preciso alterar"
type textarea "x"
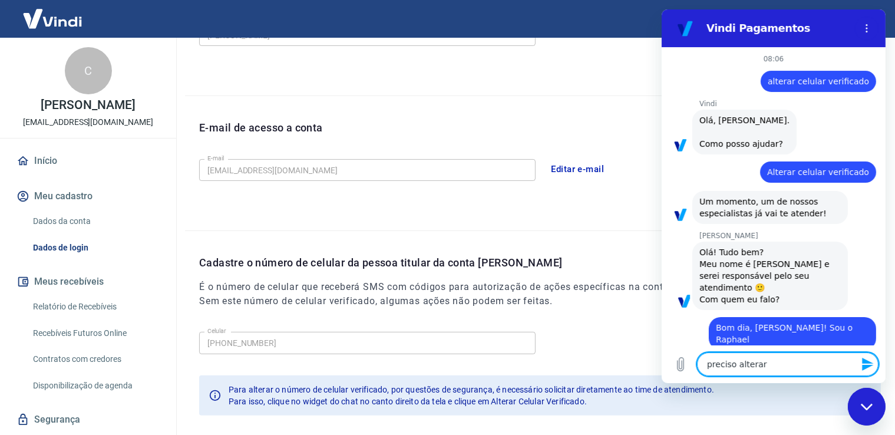
type textarea "preciso alterar"
type textarea "x"
type textarea "preciso alterar o"
type textarea "x"
type textarea "preciso alterar o"
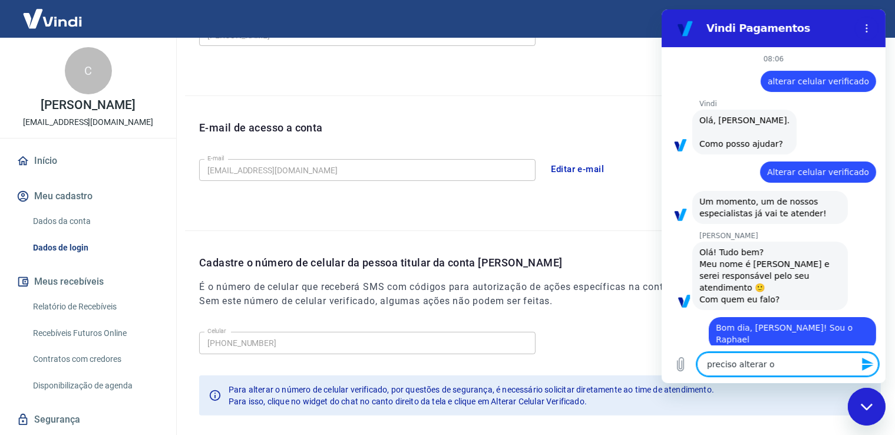
type textarea "x"
type textarea "preciso alterar o t"
type textarea "x"
type textarea "preciso alterar o te"
type textarea "x"
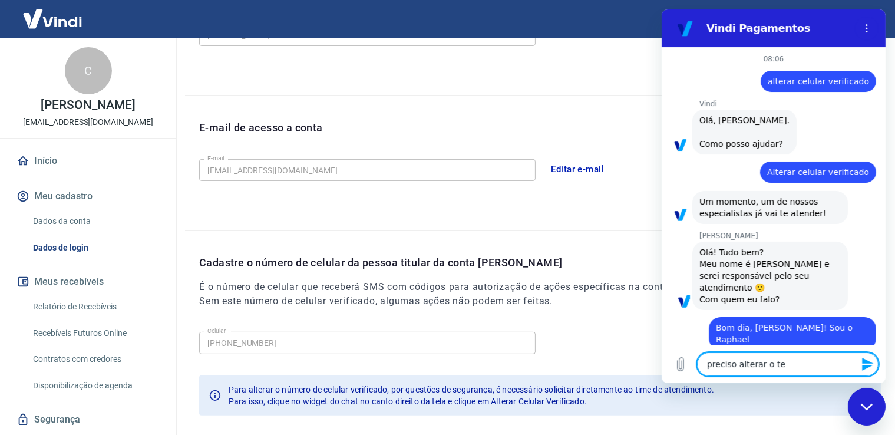
type textarea "preciso alterar o tel"
type textarea "x"
type textarea "preciso alterar o tele"
type textarea "x"
type textarea "preciso alterar o telef"
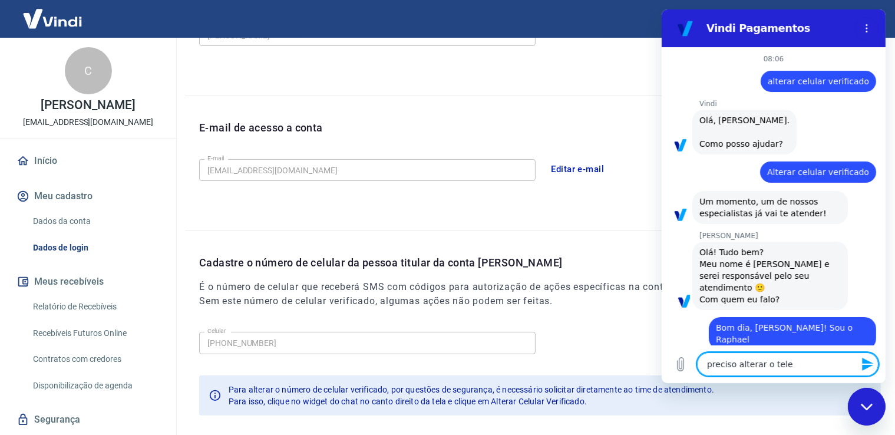
type textarea "x"
type textarea "preciso alterar o telefo"
type textarea "x"
type textarea "preciso alterar o telefon"
type textarea "x"
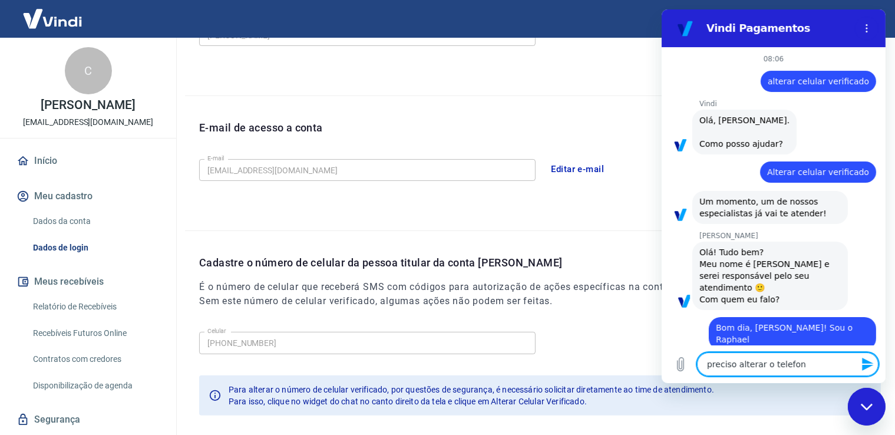
type textarea "preciso alterar o telefone"
type textarea "x"
type textarea "preciso alterar o telefone"
type textarea "x"
type textarea "preciso alterar o telefone q"
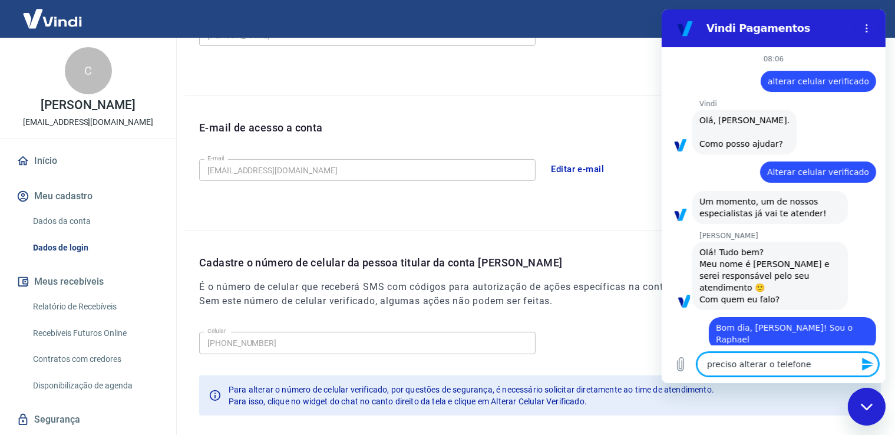
type textarea "x"
type textarea "preciso alterar o telefone qu"
type textarea "x"
type textarea "preciso alterar o telefone que"
type textarea "x"
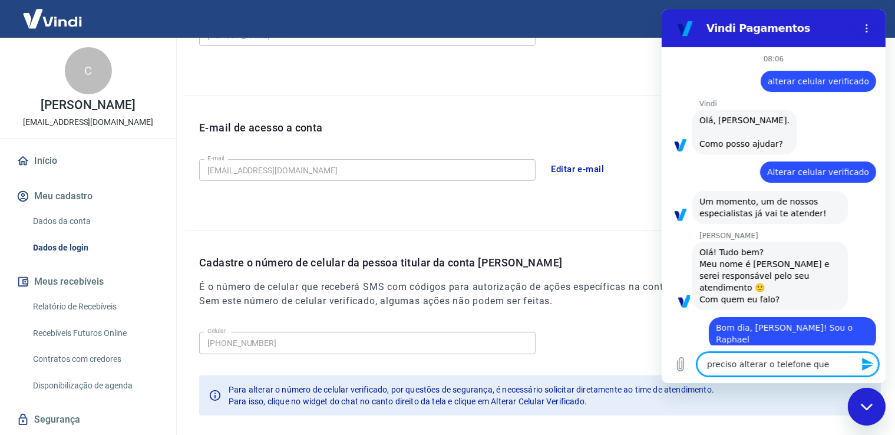
type textarea "preciso alterar o telefone que"
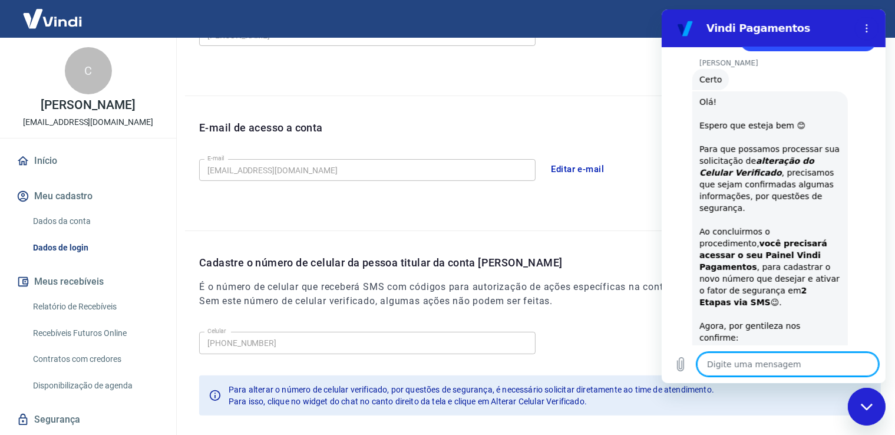
scroll to position [654, 0]
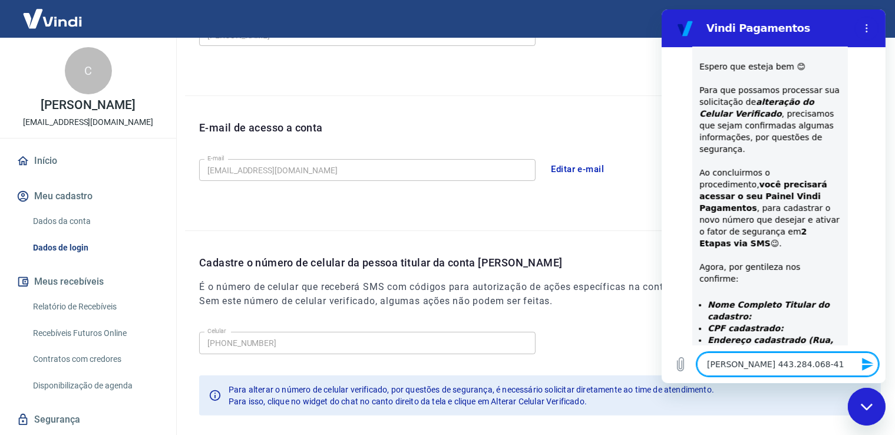
paste textarea "Av. [PERSON_NAME][STREET_ADDRESS]"
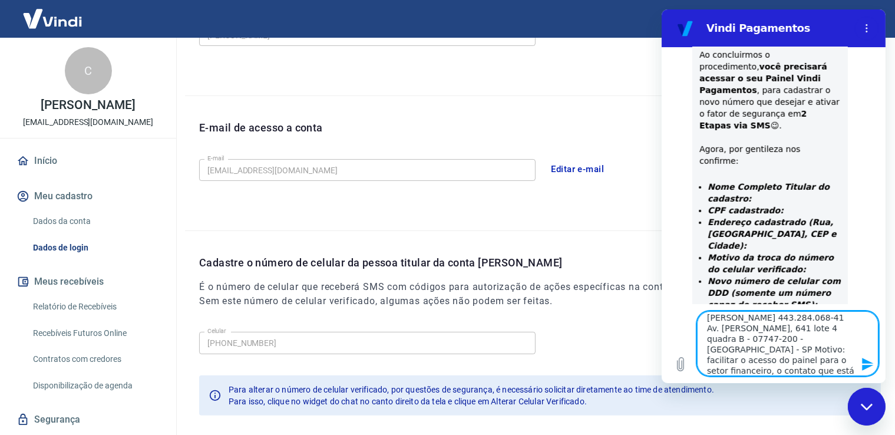
scroll to position [813, 0]
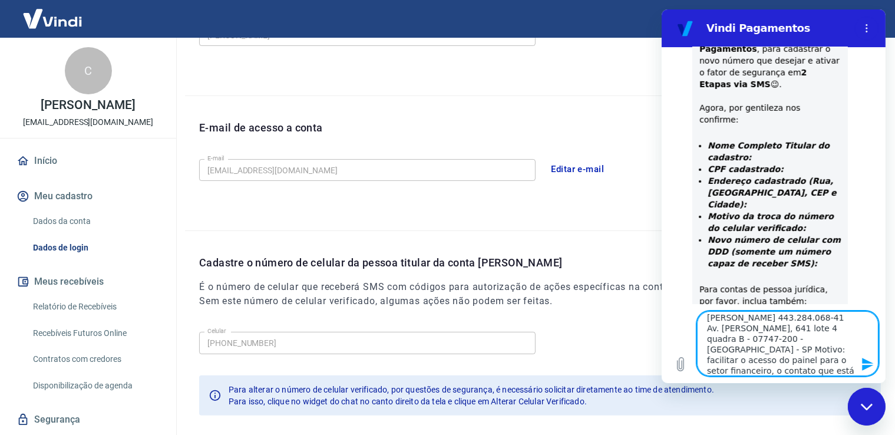
click at [834, 317] on textarea "[PERSON_NAME] 443.284.068-41 Av. [PERSON_NAME], 641 lote 4 quadra B - 07747-200…" at bounding box center [788, 343] width 182 height 65
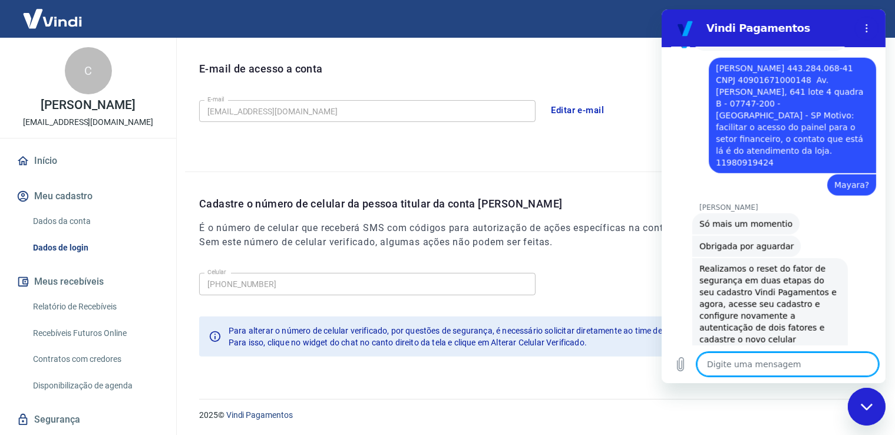
scroll to position [1183, 0]
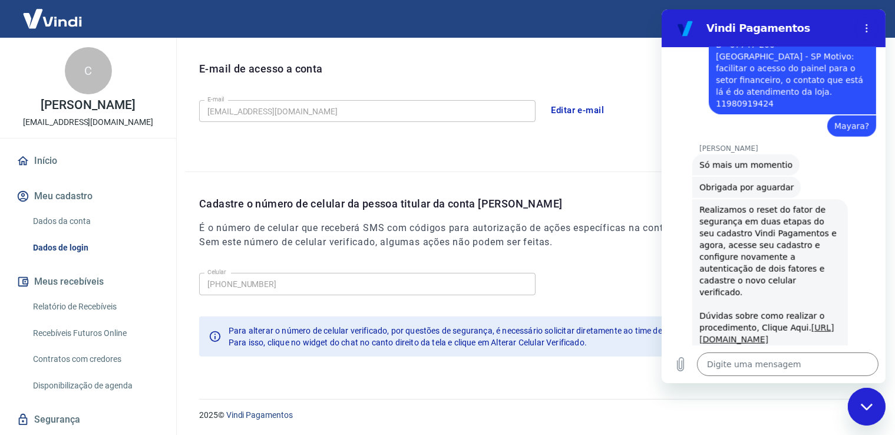
click at [744, 323] on link "[URL][DOMAIN_NAME][CREDIT_CARD_NUMBER]" at bounding box center [766, 339] width 135 height 33
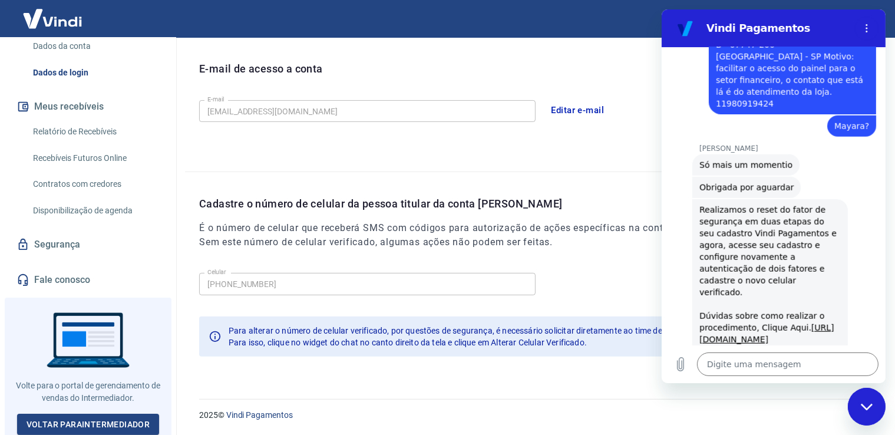
scroll to position [0, 0]
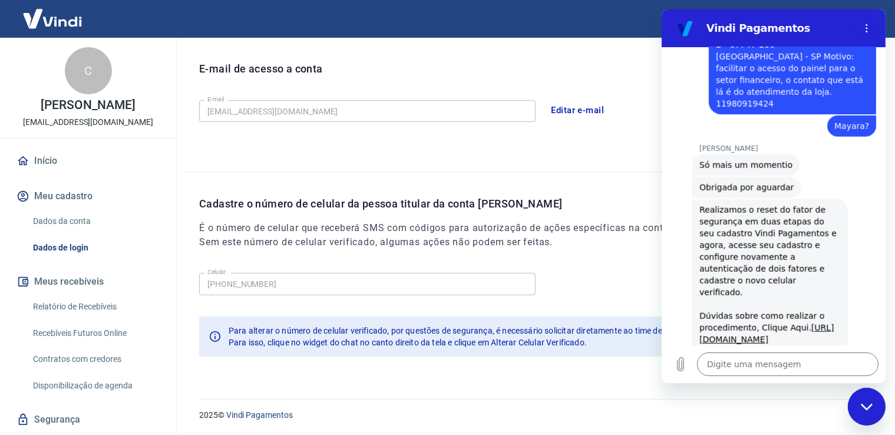
drag, startPoint x: 687, startPoint y: 434, endPoint x: 684, endPoint y: 424, distance: 10.6
click at [687, 433] on div "2025 © Vindi Pagamentos" at bounding box center [533, 410] width 696 height 51
click at [682, 409] on p "2025 © Vindi Pagamentos" at bounding box center [533, 415] width 668 height 12
click at [74, 16] on img at bounding box center [52, 19] width 77 height 36
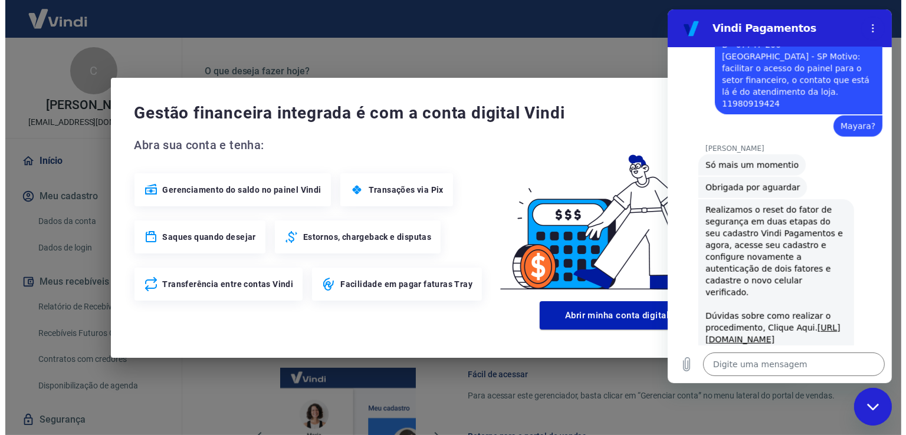
scroll to position [617, 0]
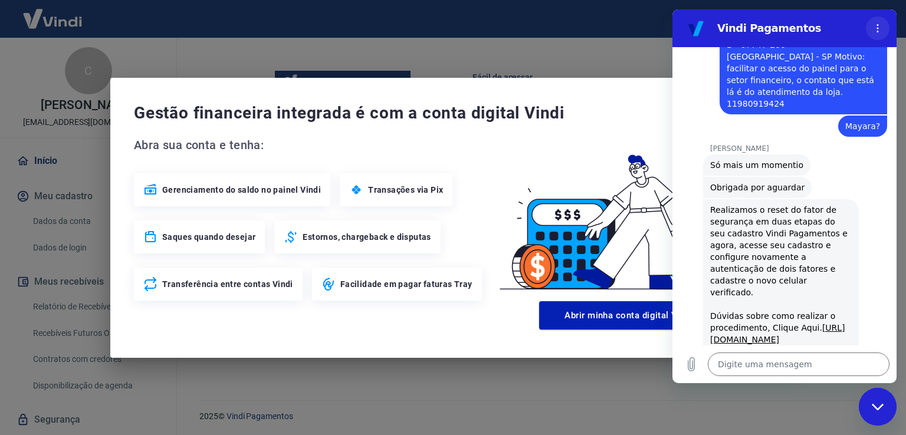
click at [879, 31] on icon "Menu de opções" at bounding box center [876, 28] width 9 height 9
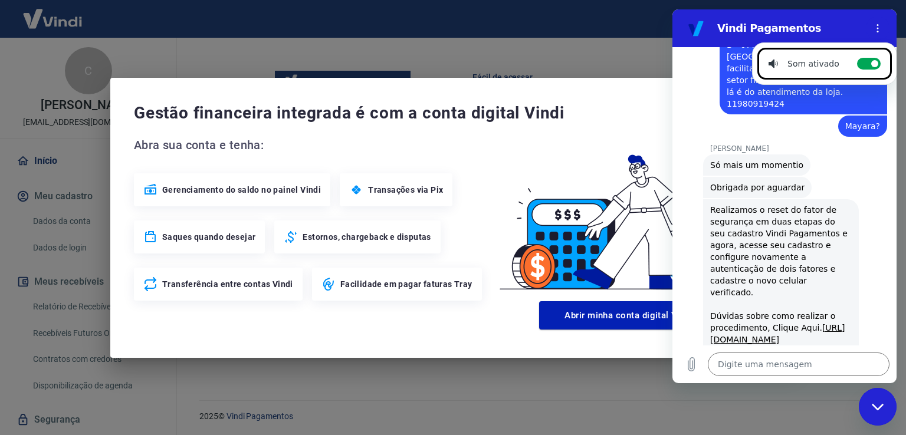
click at [594, 414] on div "Gestão financeira integrada é com a conta digital Vindi Abra sua conta e tenha:…" at bounding box center [453, 217] width 906 height 435
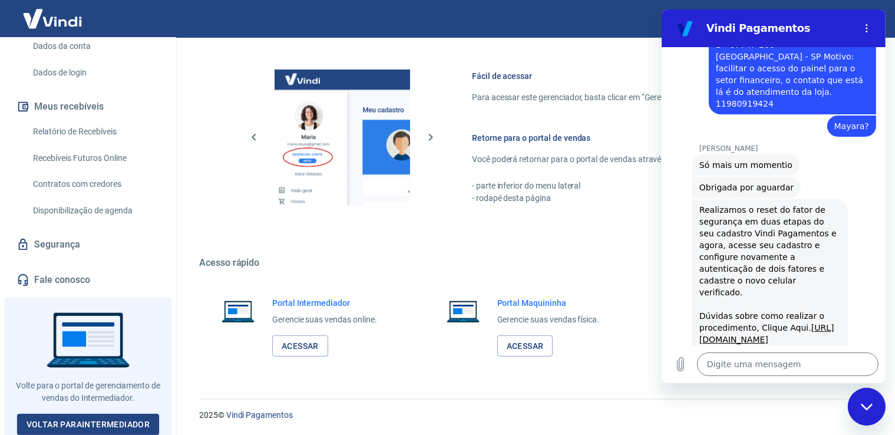
scroll to position [0, 0]
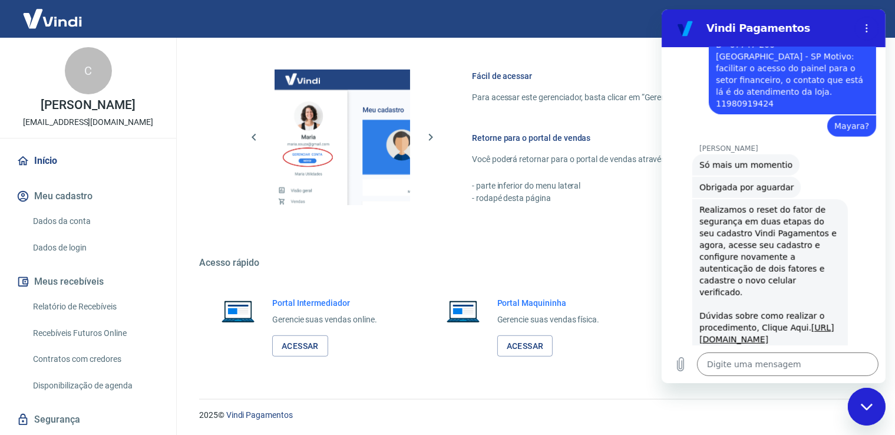
click at [66, 246] on link "Dados de login" at bounding box center [95, 248] width 134 height 24
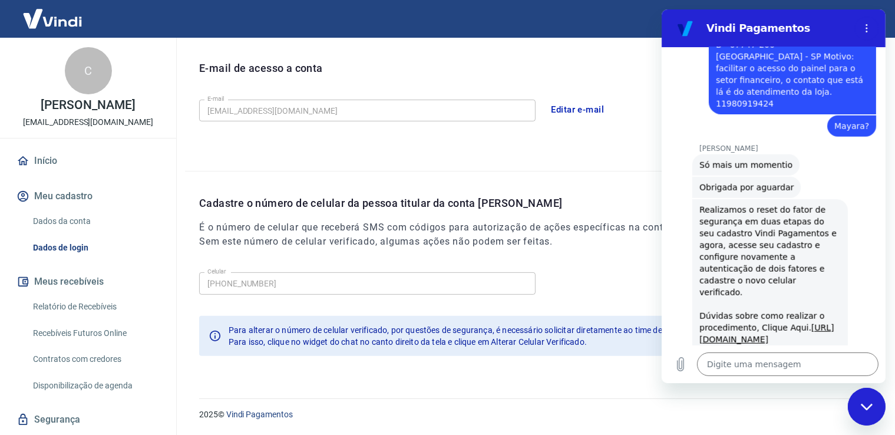
scroll to position [319, 0]
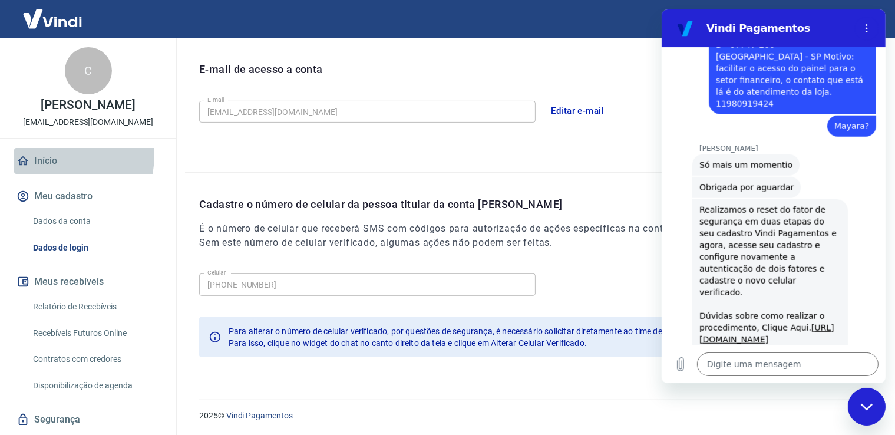
click at [41, 154] on link "Início" at bounding box center [88, 161] width 148 height 26
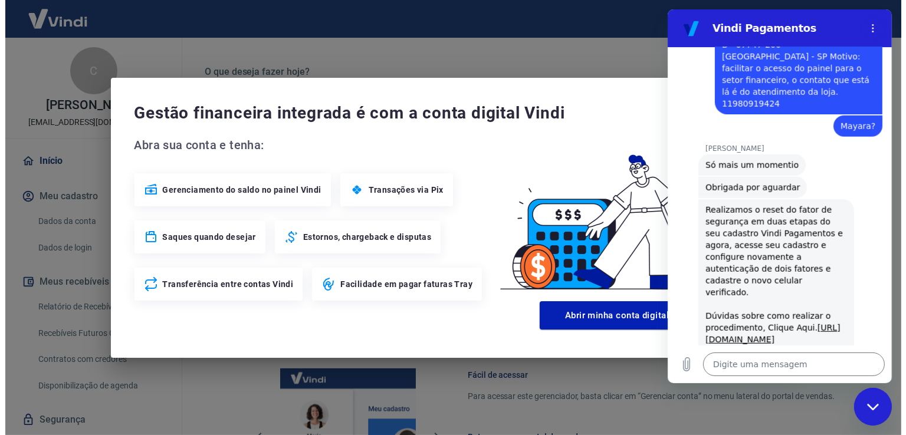
scroll to position [618, 0]
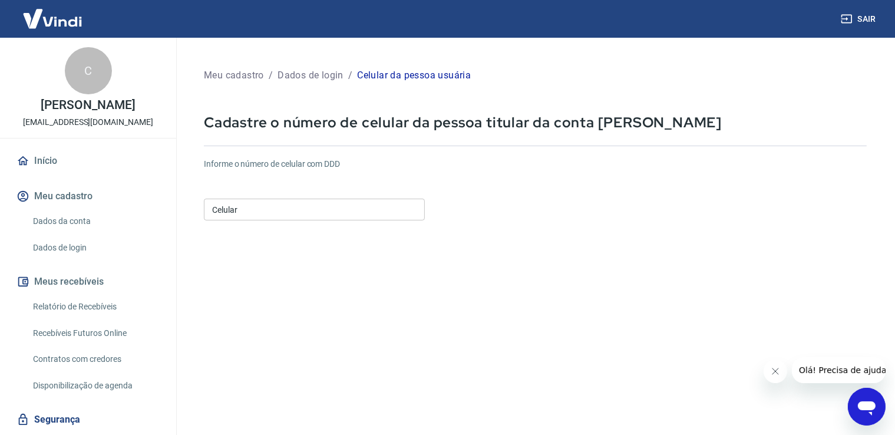
click at [258, 209] on input "Celular" at bounding box center [314, 210] width 221 height 22
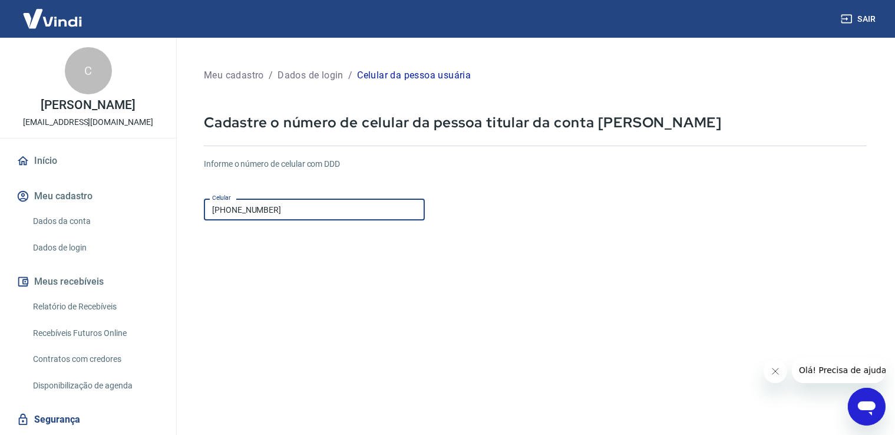
scroll to position [118, 0]
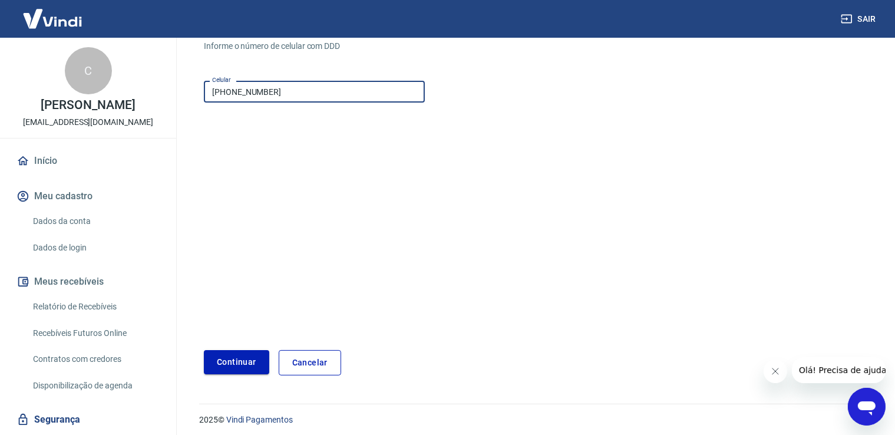
type input "[PHONE_NUMBER]"
click at [233, 365] on button "Continuar" at bounding box center [236, 362] width 65 height 24
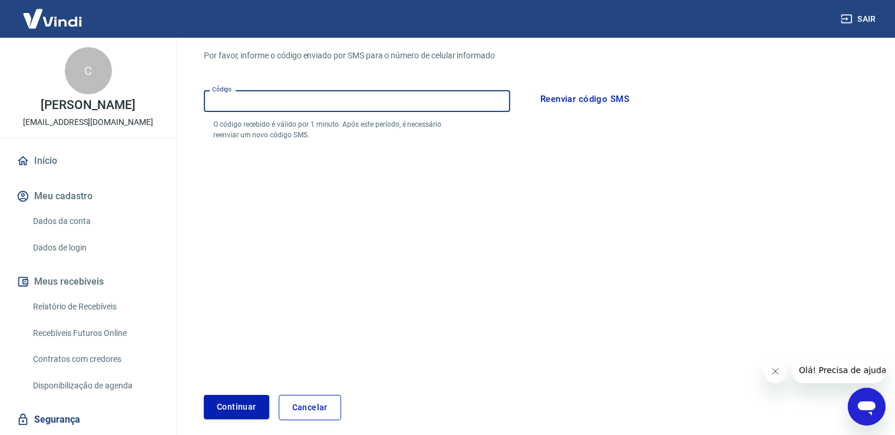
click at [243, 100] on input "Código" at bounding box center [357, 101] width 307 height 22
type input "864247"
click at [245, 411] on button "Continuar" at bounding box center [236, 407] width 65 height 24
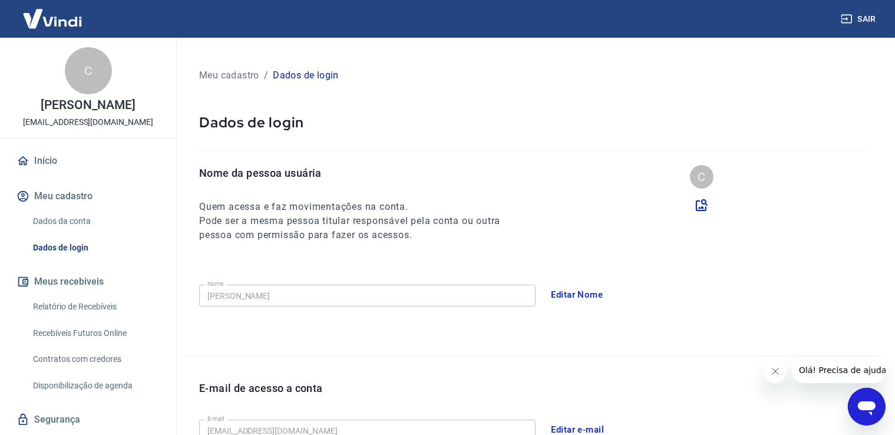
click at [47, 169] on link "Início" at bounding box center [88, 161] width 148 height 26
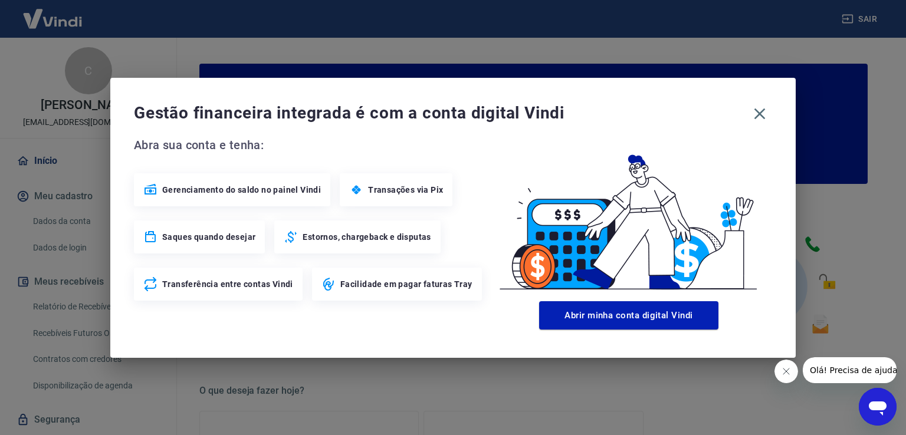
click at [46, 166] on div "Gestão financeira integrada é com a conta digital Vindi Abra sua conta e tenha:…" at bounding box center [453, 217] width 906 height 435
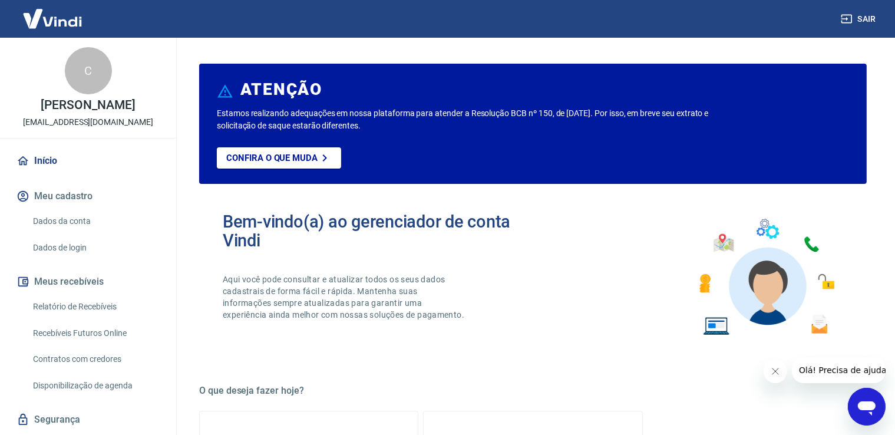
scroll to position [33, 0]
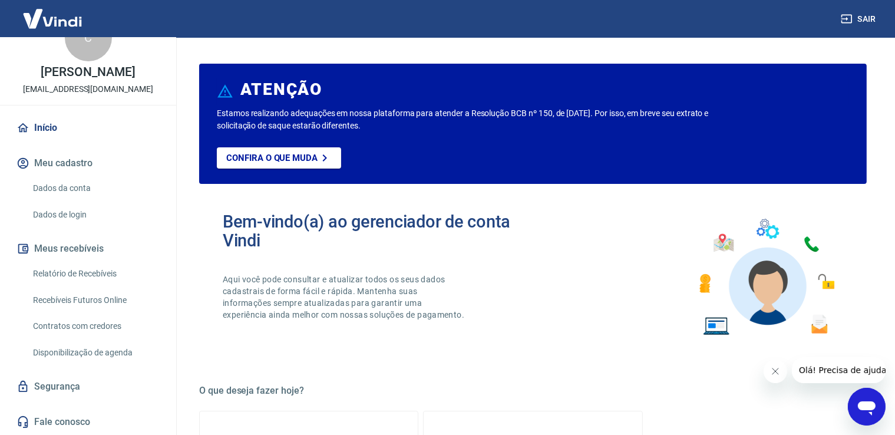
click at [98, 272] on link "Relatório de Recebíveis" at bounding box center [95, 274] width 134 height 24
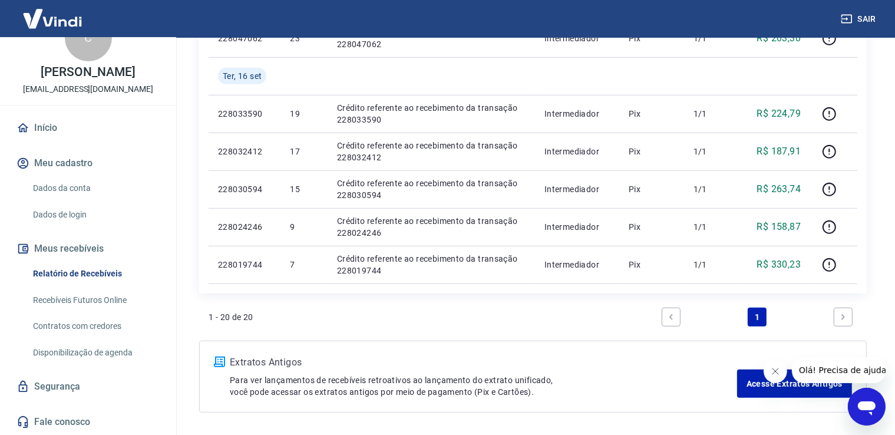
scroll to position [867, 0]
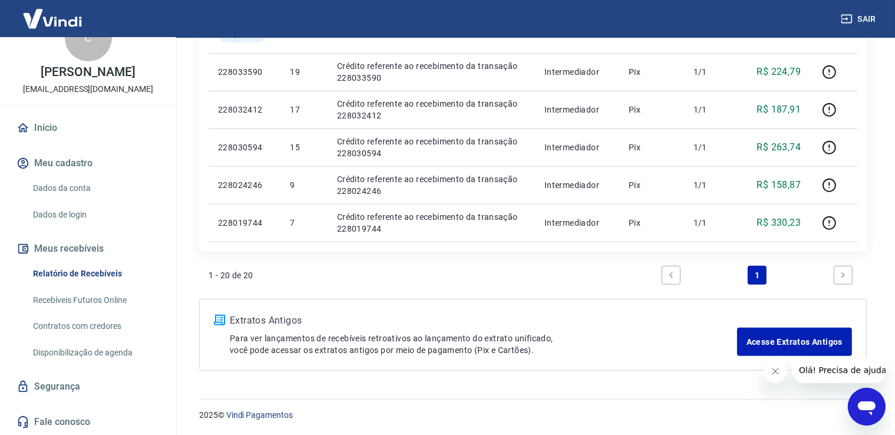
click at [89, 328] on link "Contratos com credores" at bounding box center [95, 326] width 134 height 24
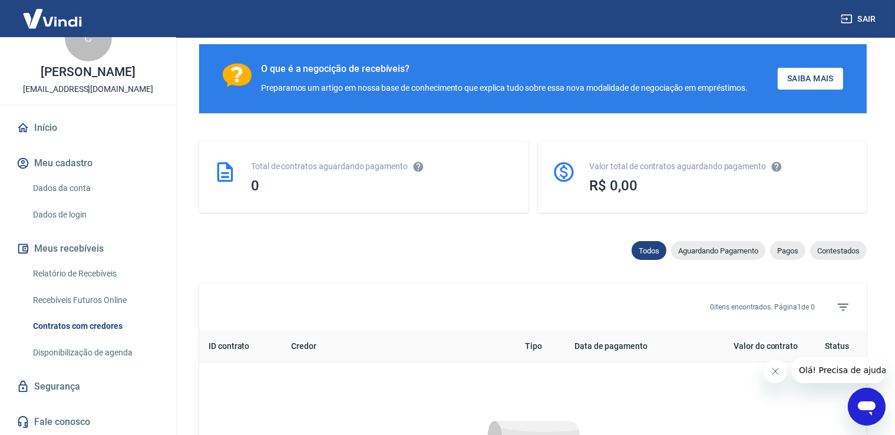
scroll to position [525, 0]
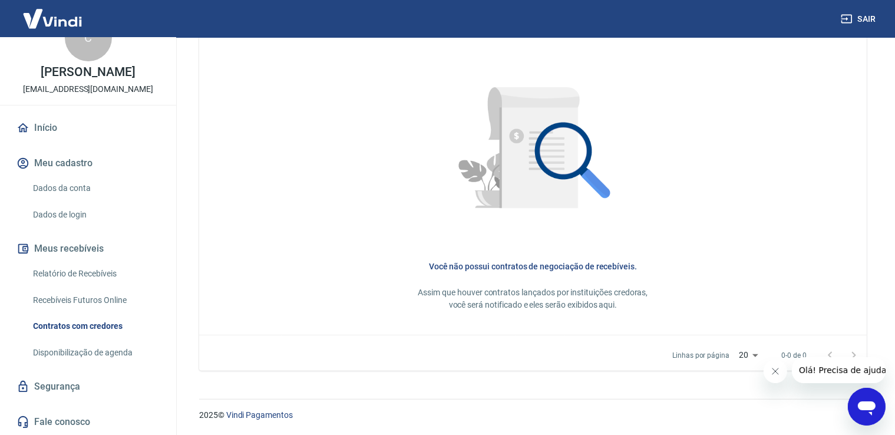
click at [93, 355] on link "Disponibilização de agenda" at bounding box center [95, 353] width 134 height 24
